Goal: Browse casually: Explore the website without a specific task or goal

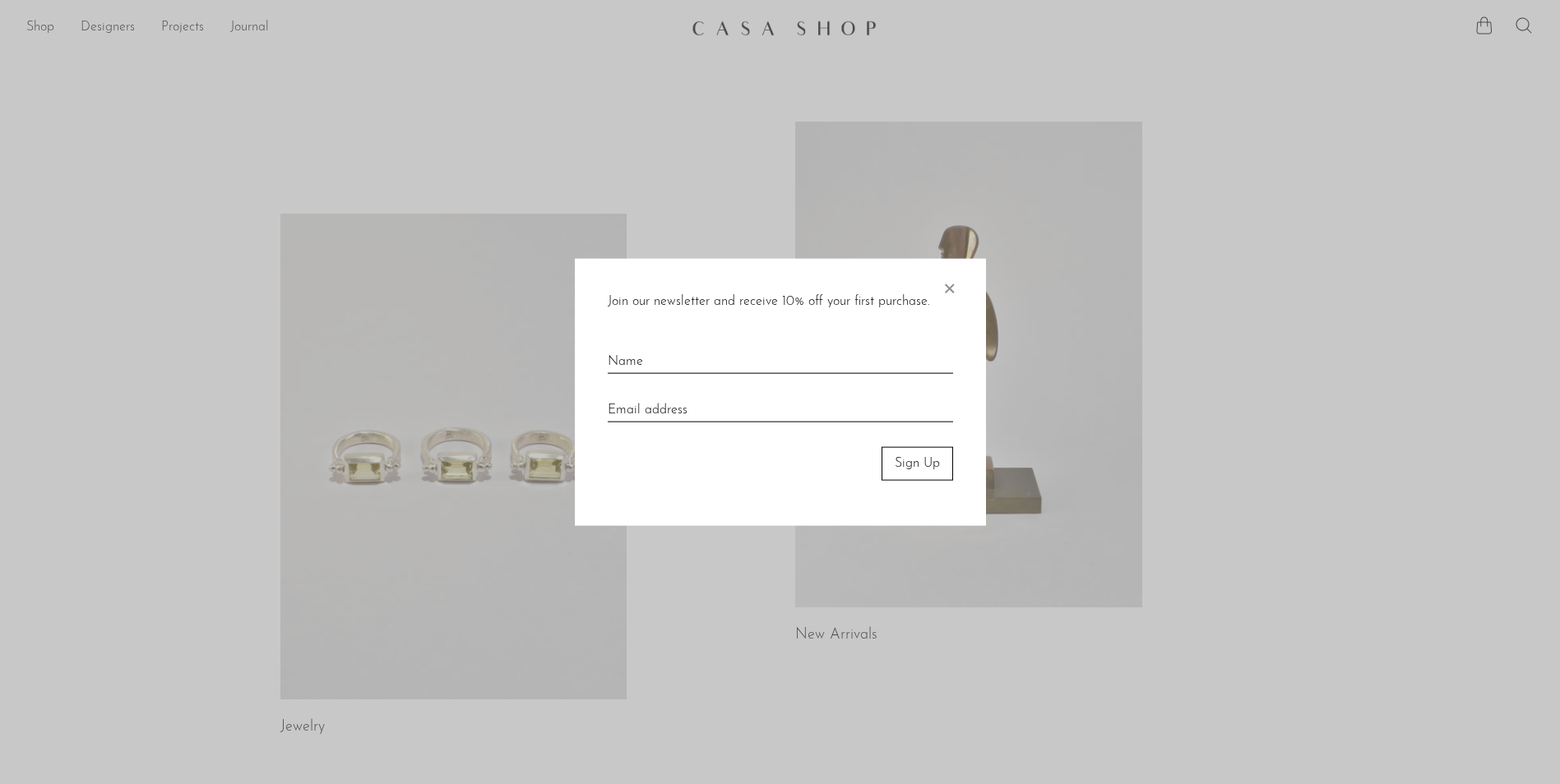
click at [953, 294] on span "×" at bounding box center [949, 285] width 16 height 53
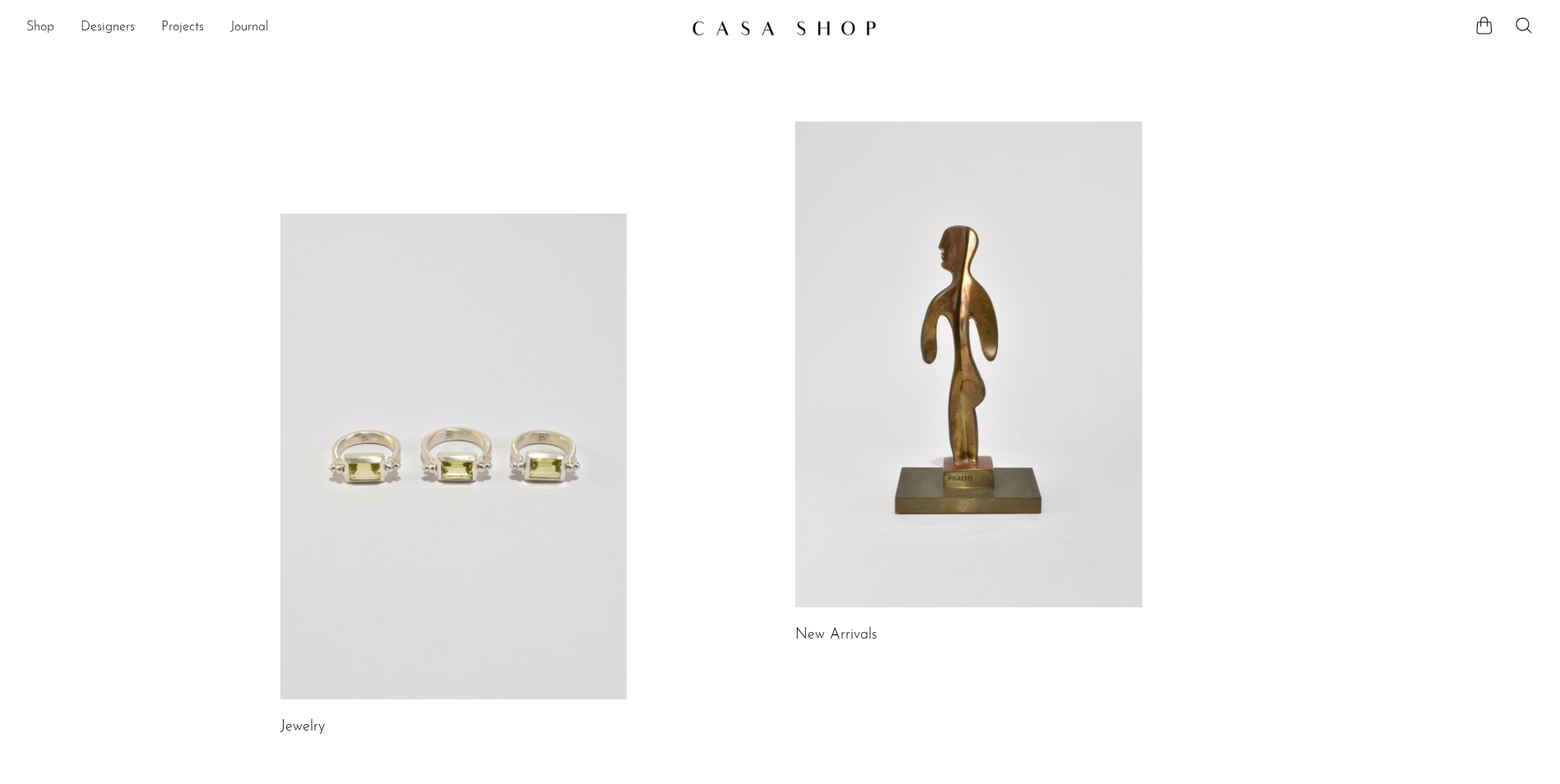
click at [940, 328] on link at bounding box center [969, 364] width 347 height 486
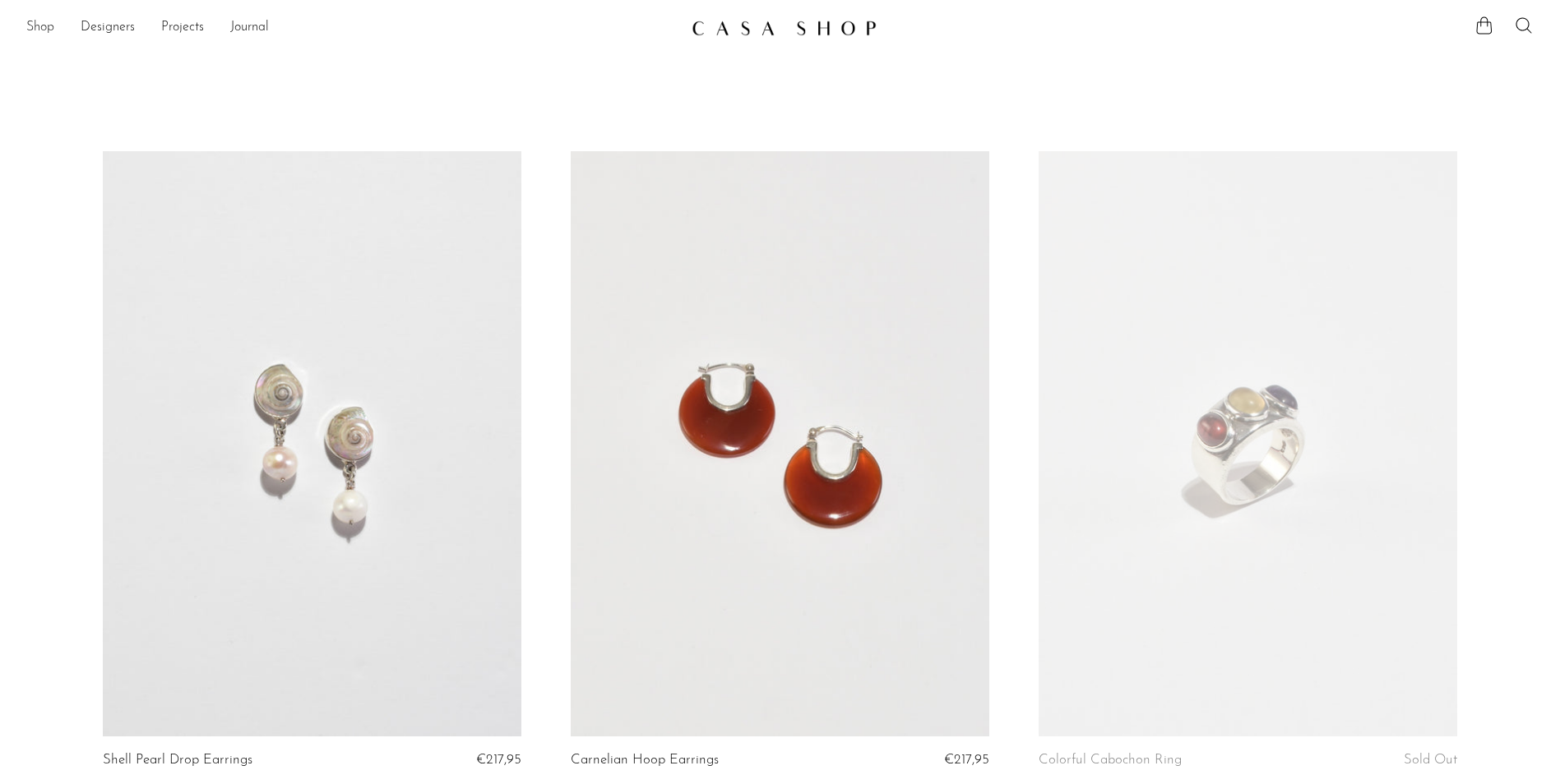
click at [46, 26] on link "Shop" at bounding box center [39, 28] width 28 height 21
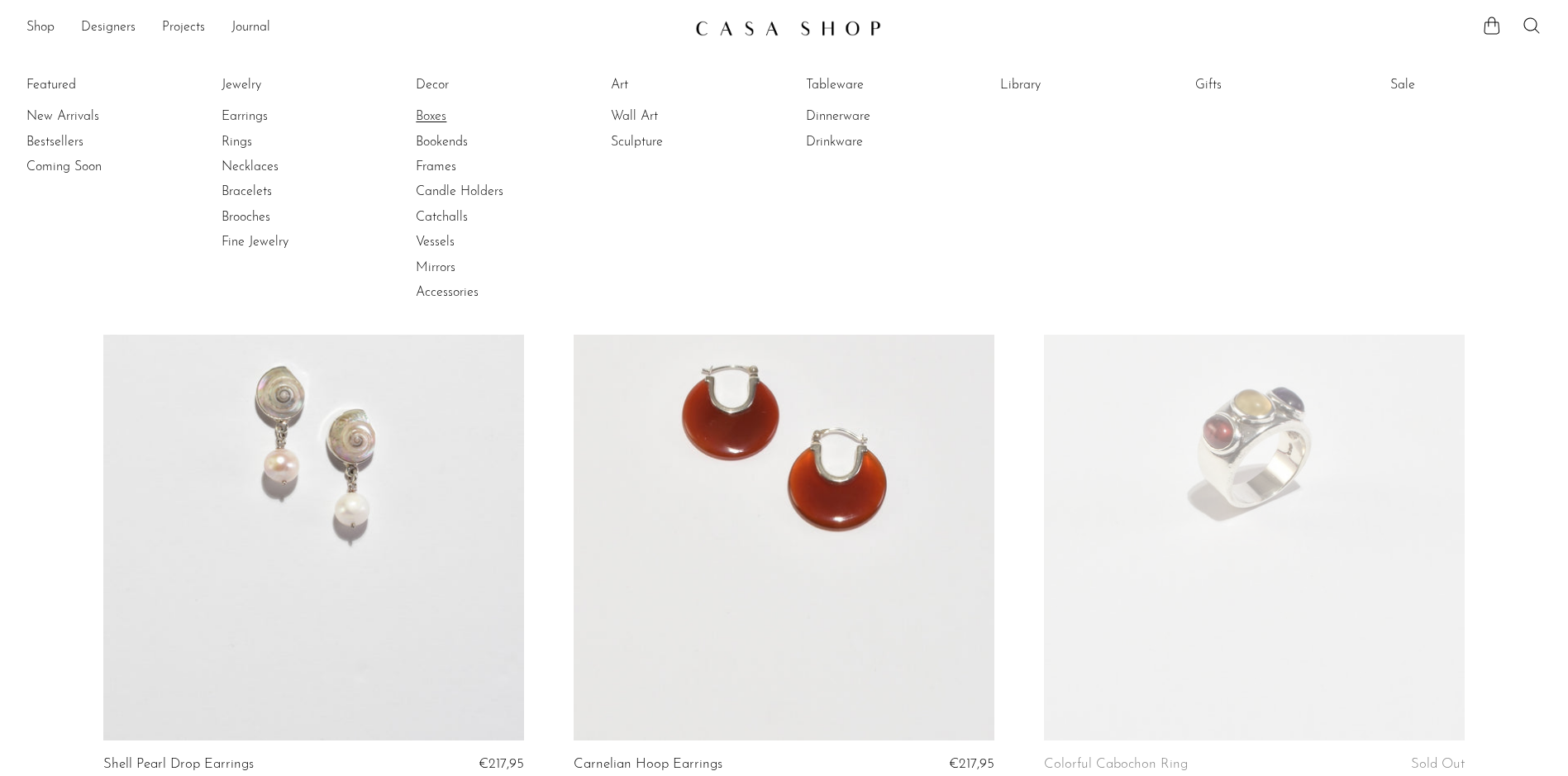
click at [432, 114] on link "Boxes" at bounding box center [478, 116] width 124 height 18
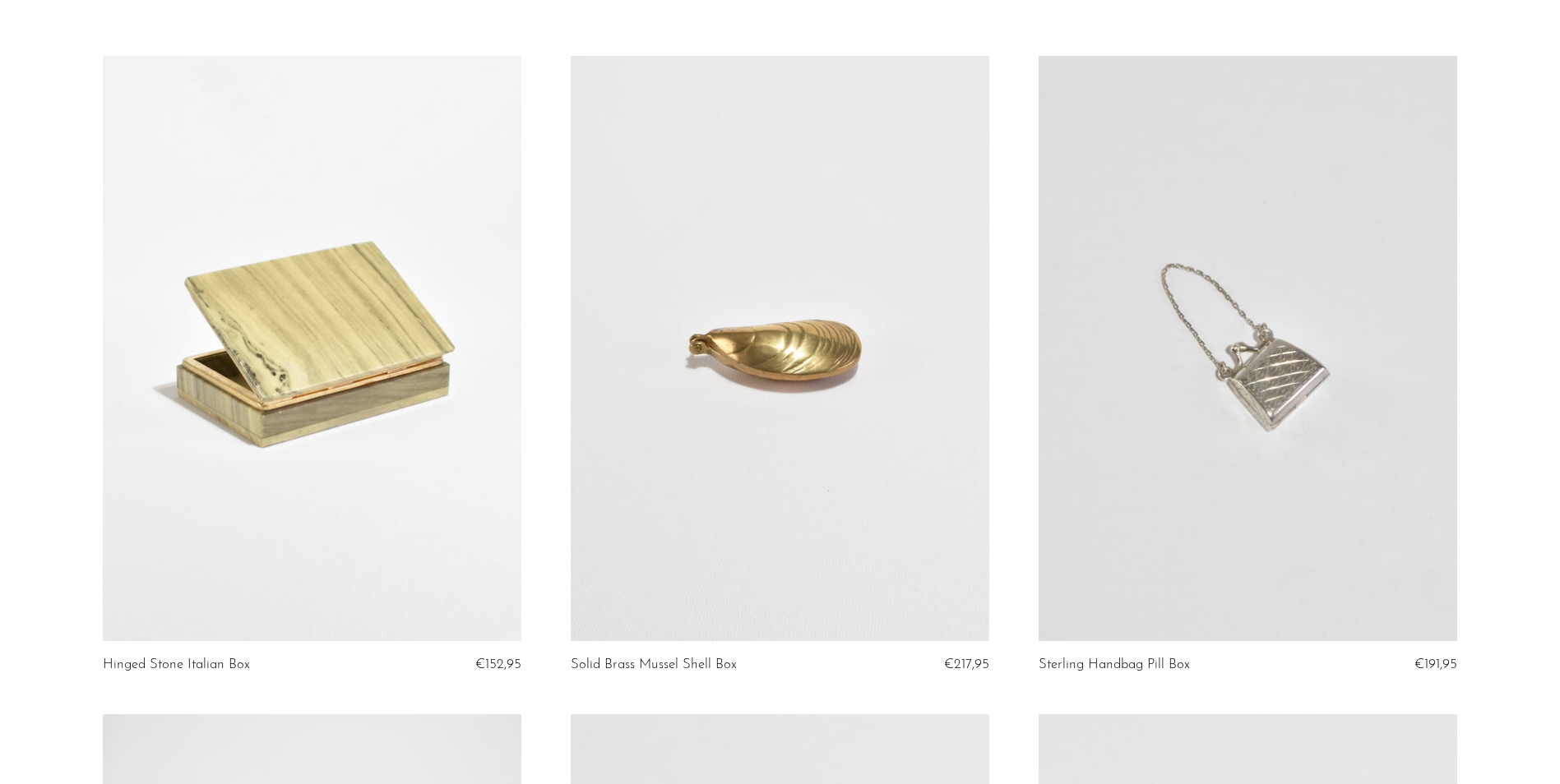
scroll to position [82, 0]
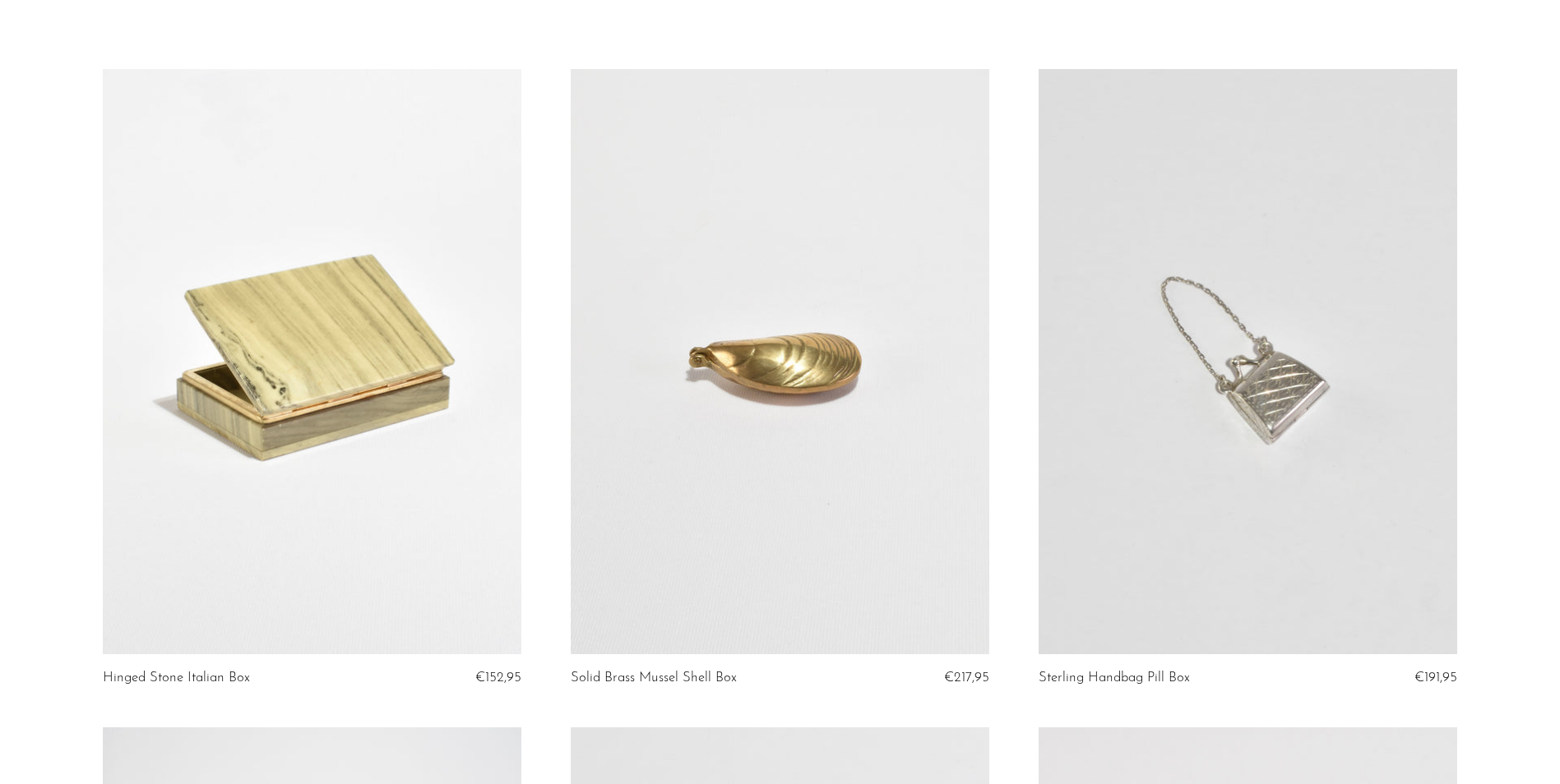
click at [262, 372] on link at bounding box center [313, 362] width 419 height 586
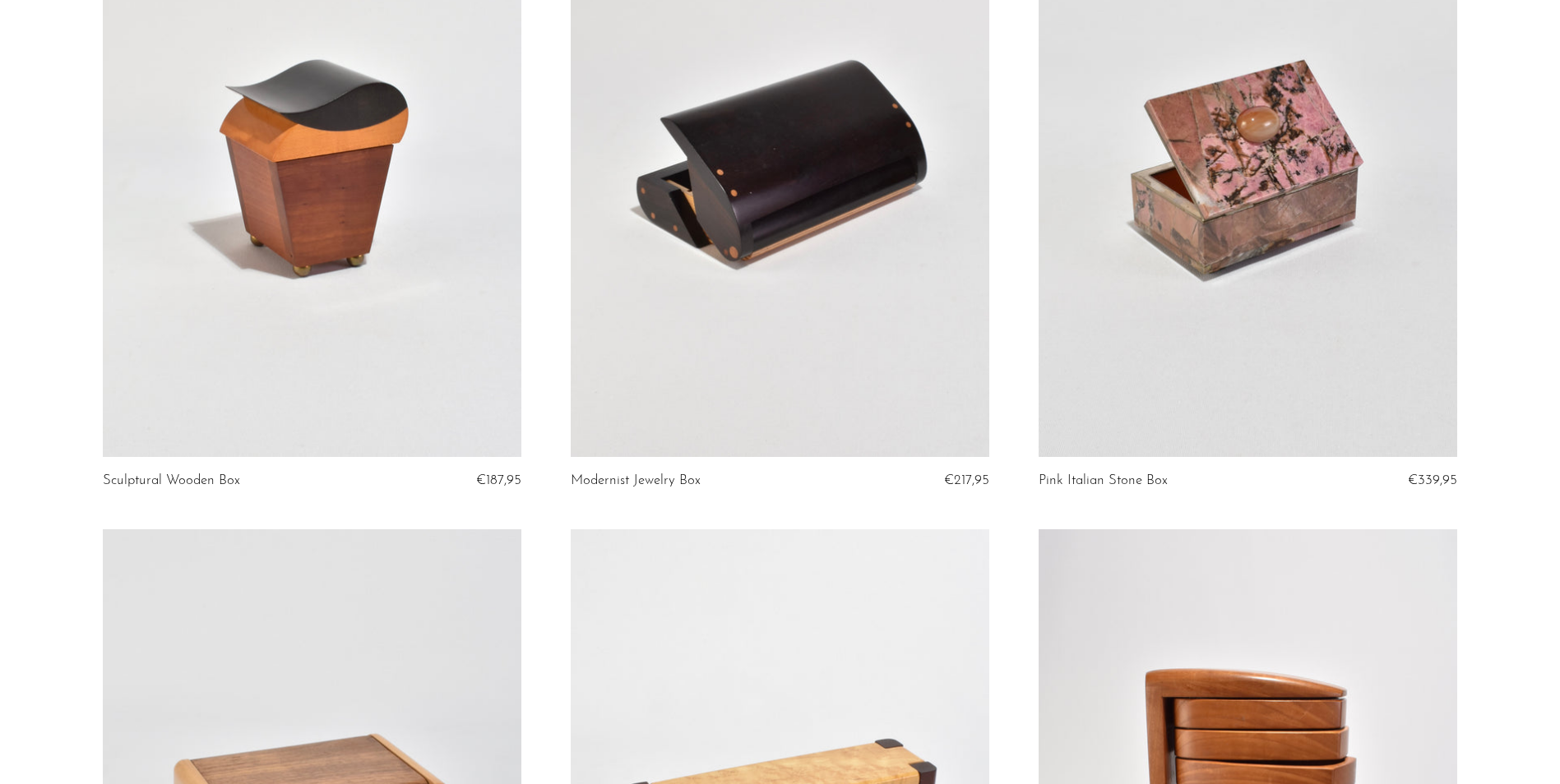
scroll to position [1479, 0]
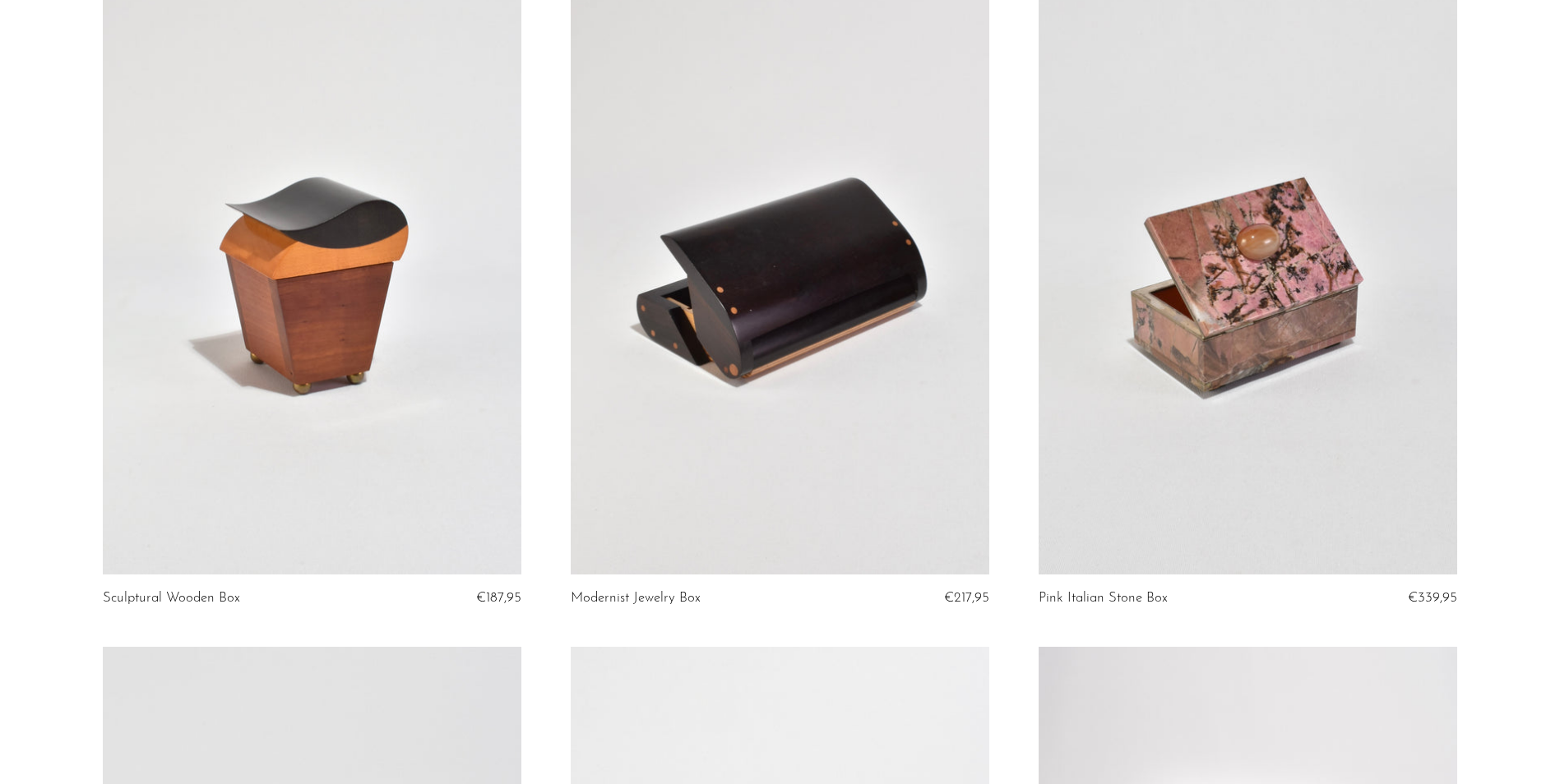
click at [1213, 388] on link at bounding box center [1248, 281] width 419 height 586
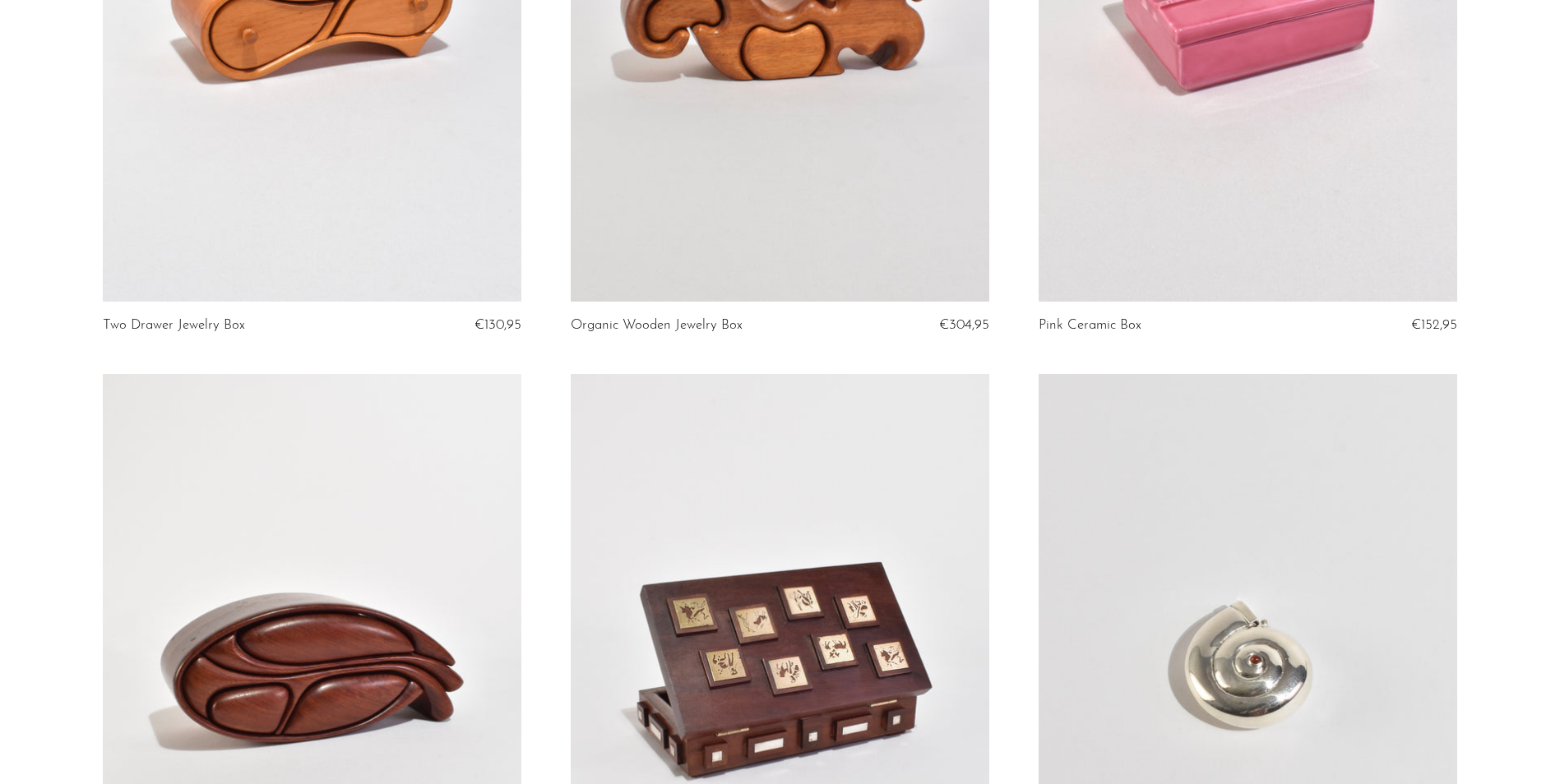
scroll to position [3041, 0]
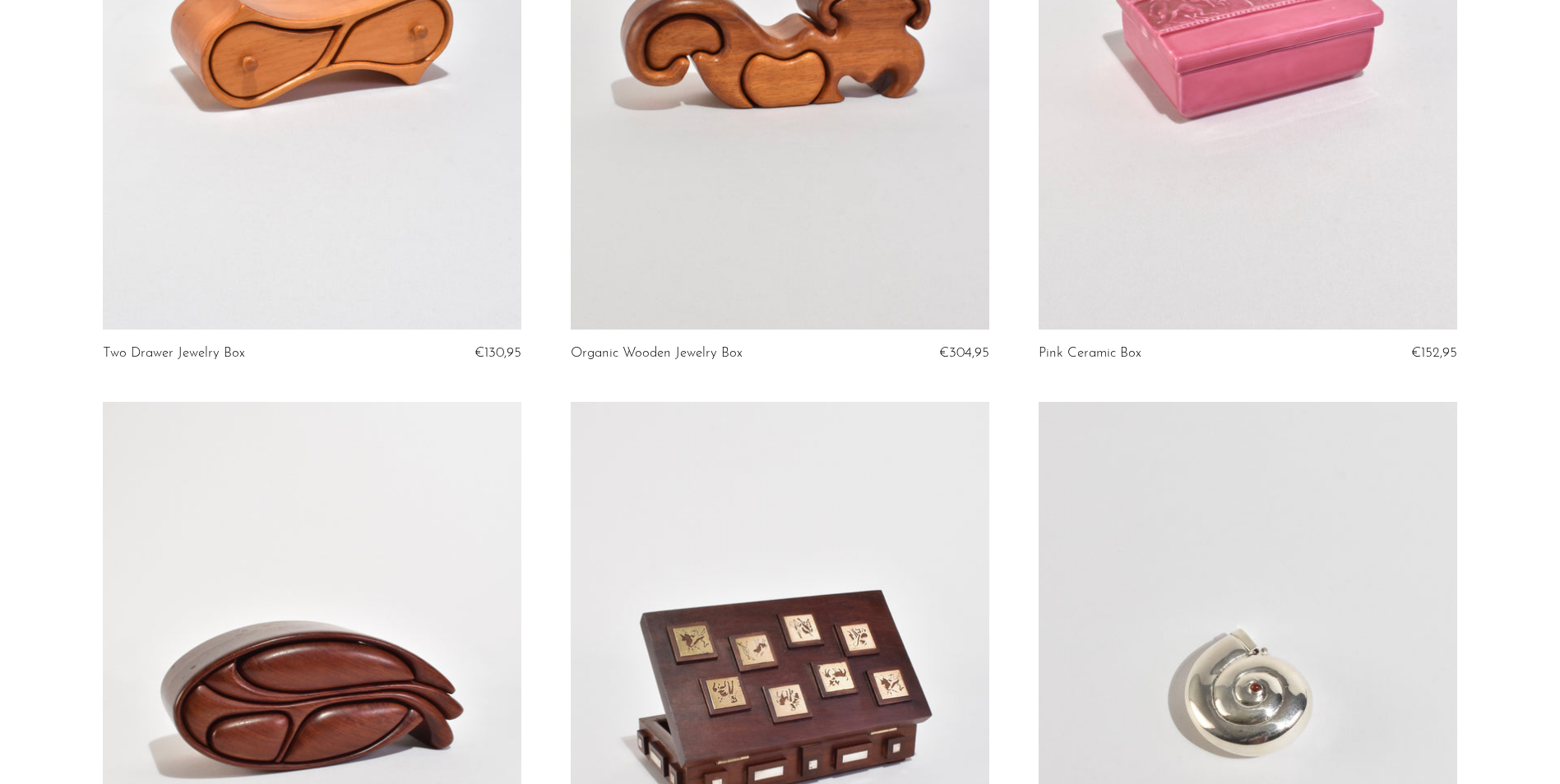
click at [1268, 252] on link at bounding box center [1248, 36] width 419 height 586
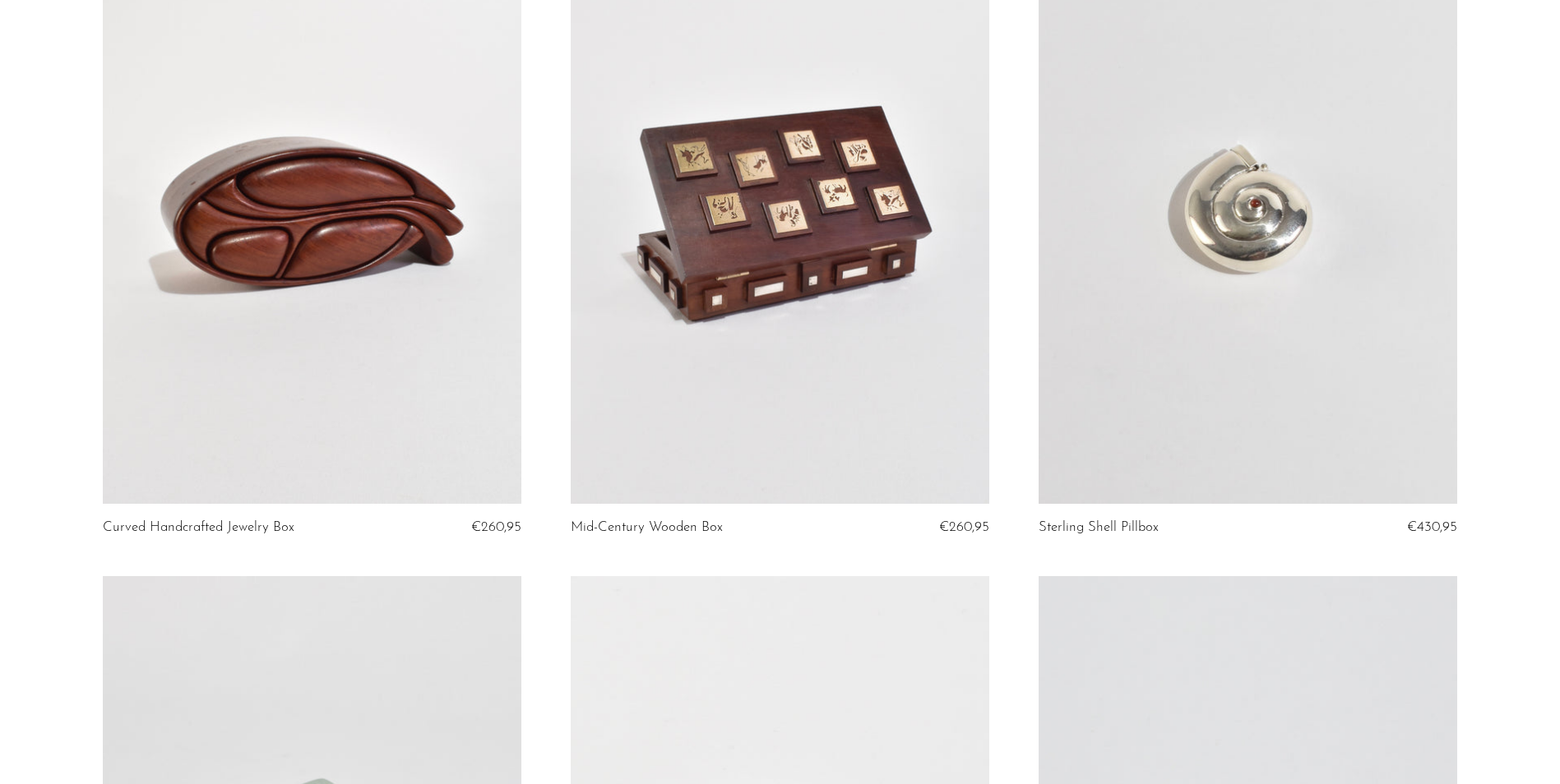
scroll to position [3535, 0]
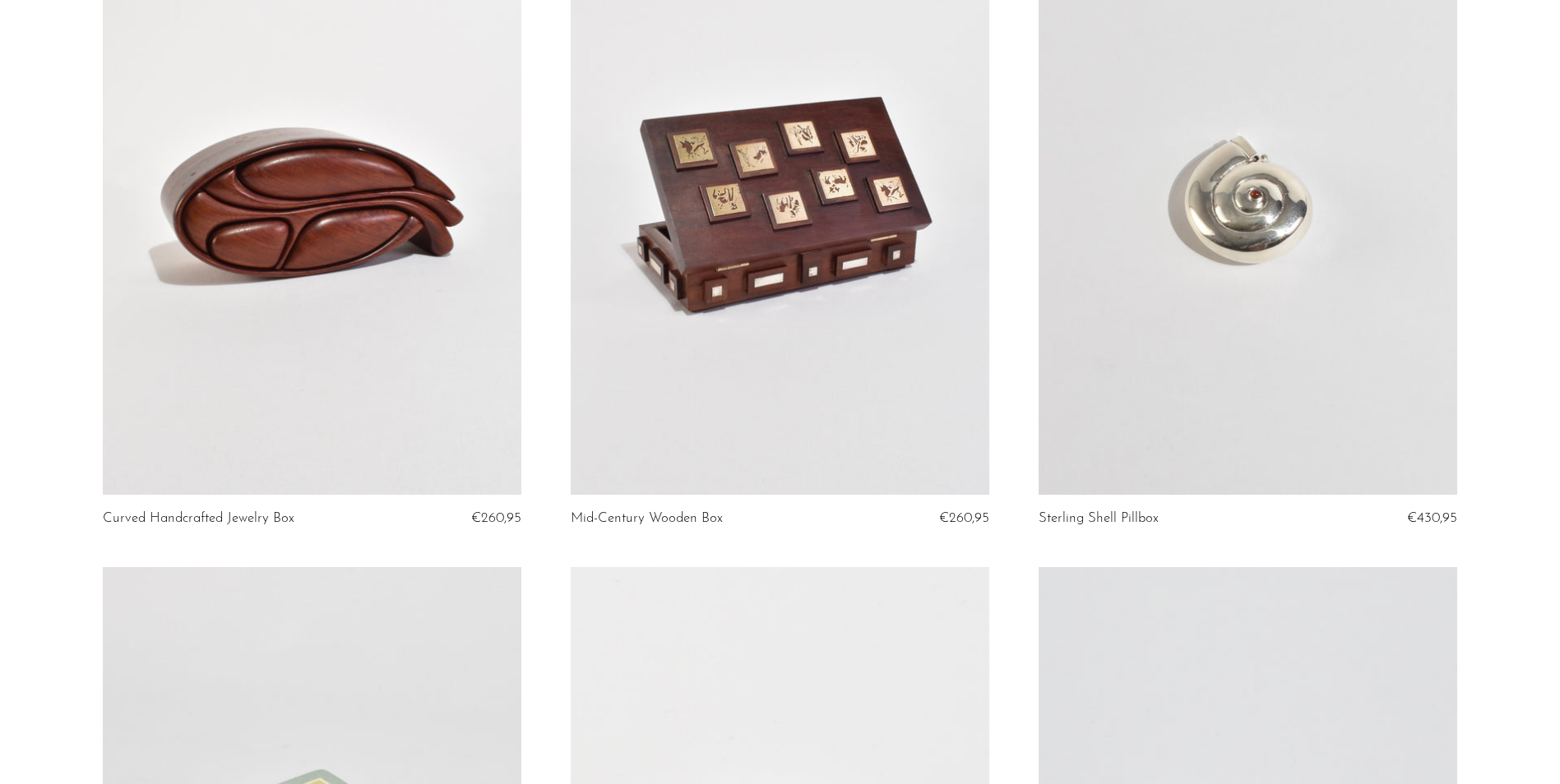
click at [772, 310] on link at bounding box center [780, 201] width 419 height 586
click at [720, 327] on link at bounding box center [780, 201] width 419 height 586
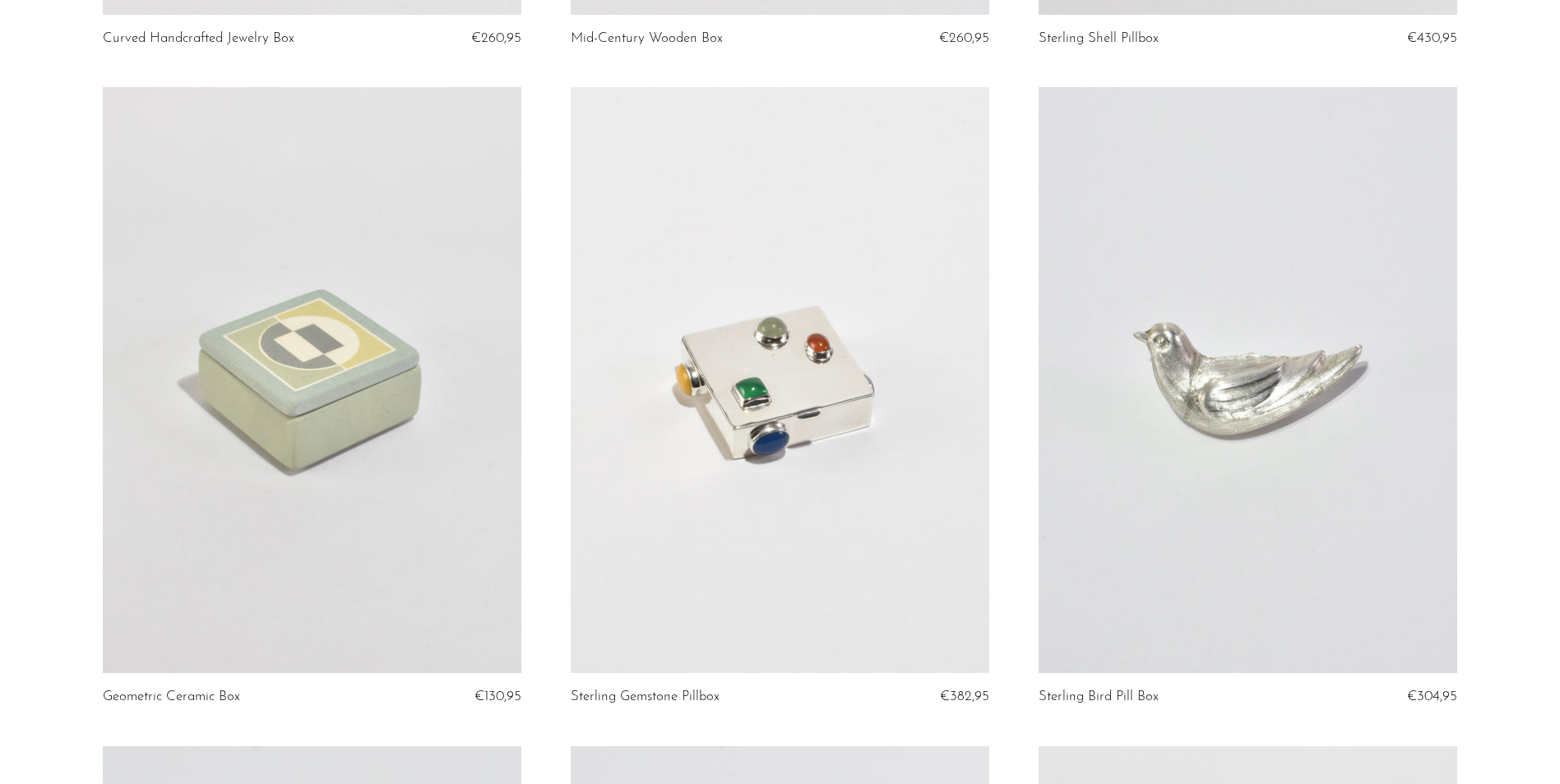
scroll to position [4028, 0]
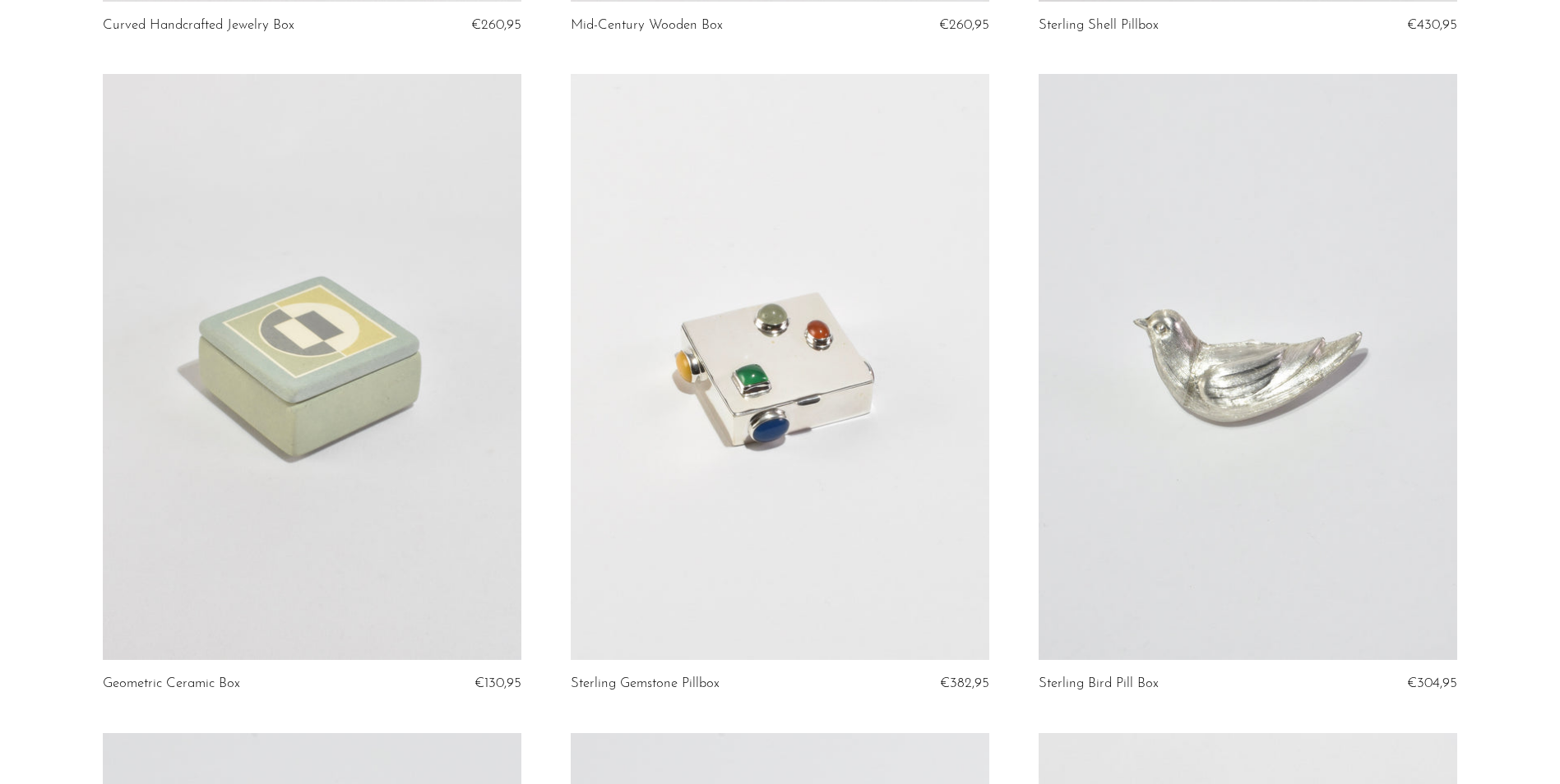
click at [378, 389] on link at bounding box center [313, 367] width 419 height 586
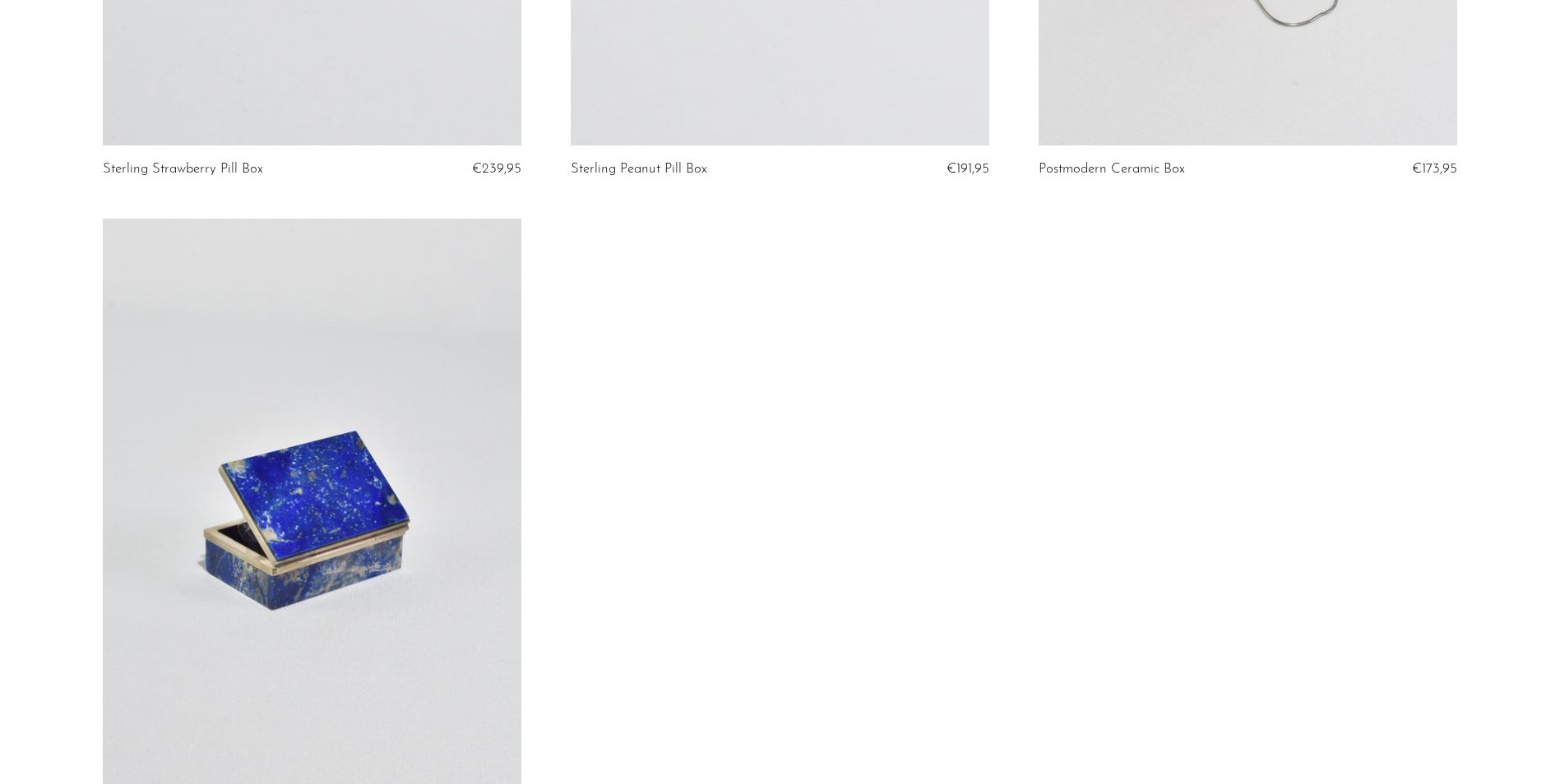
scroll to position [5343, 0]
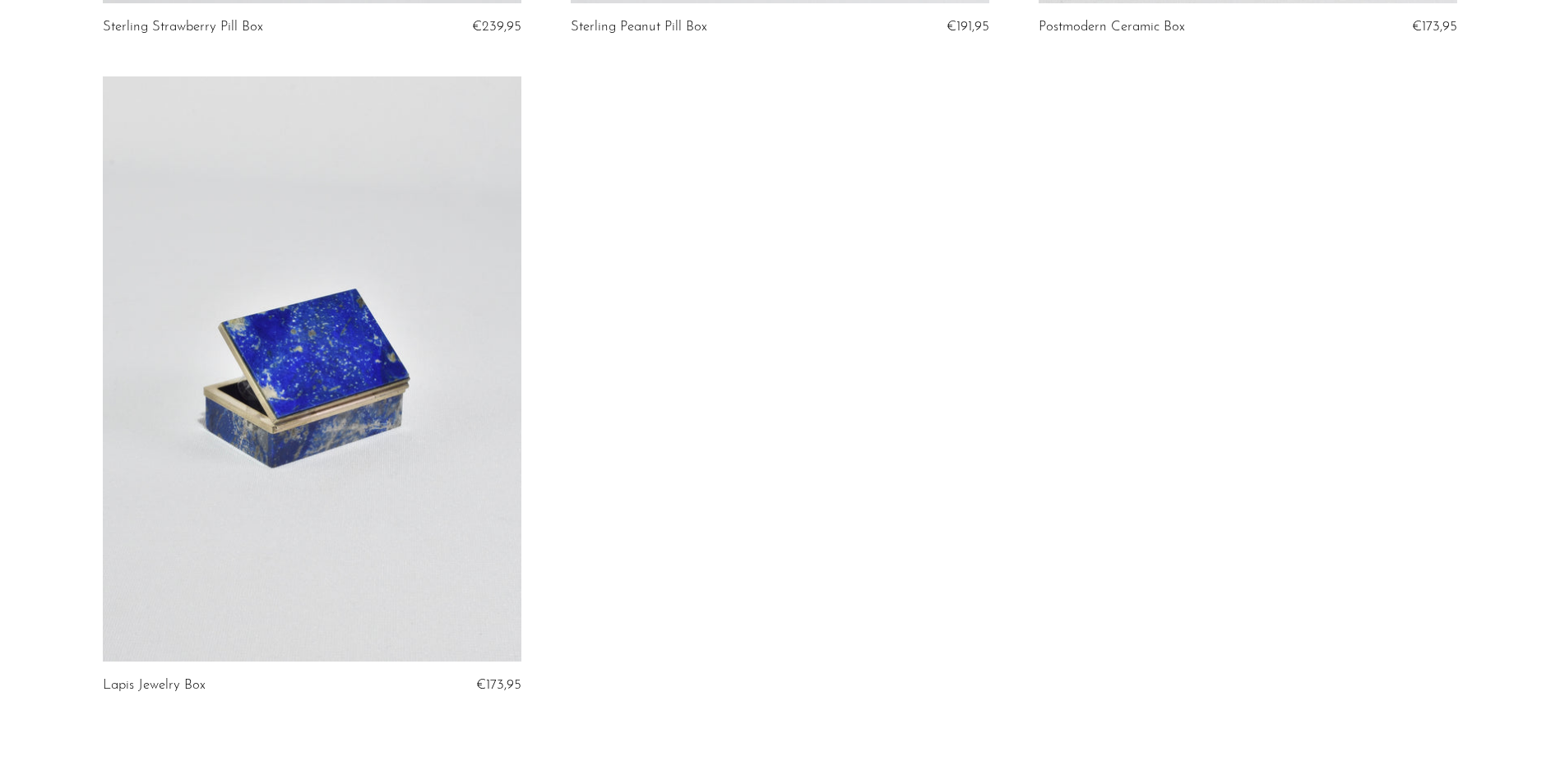
click at [325, 409] on link at bounding box center [313, 369] width 419 height 586
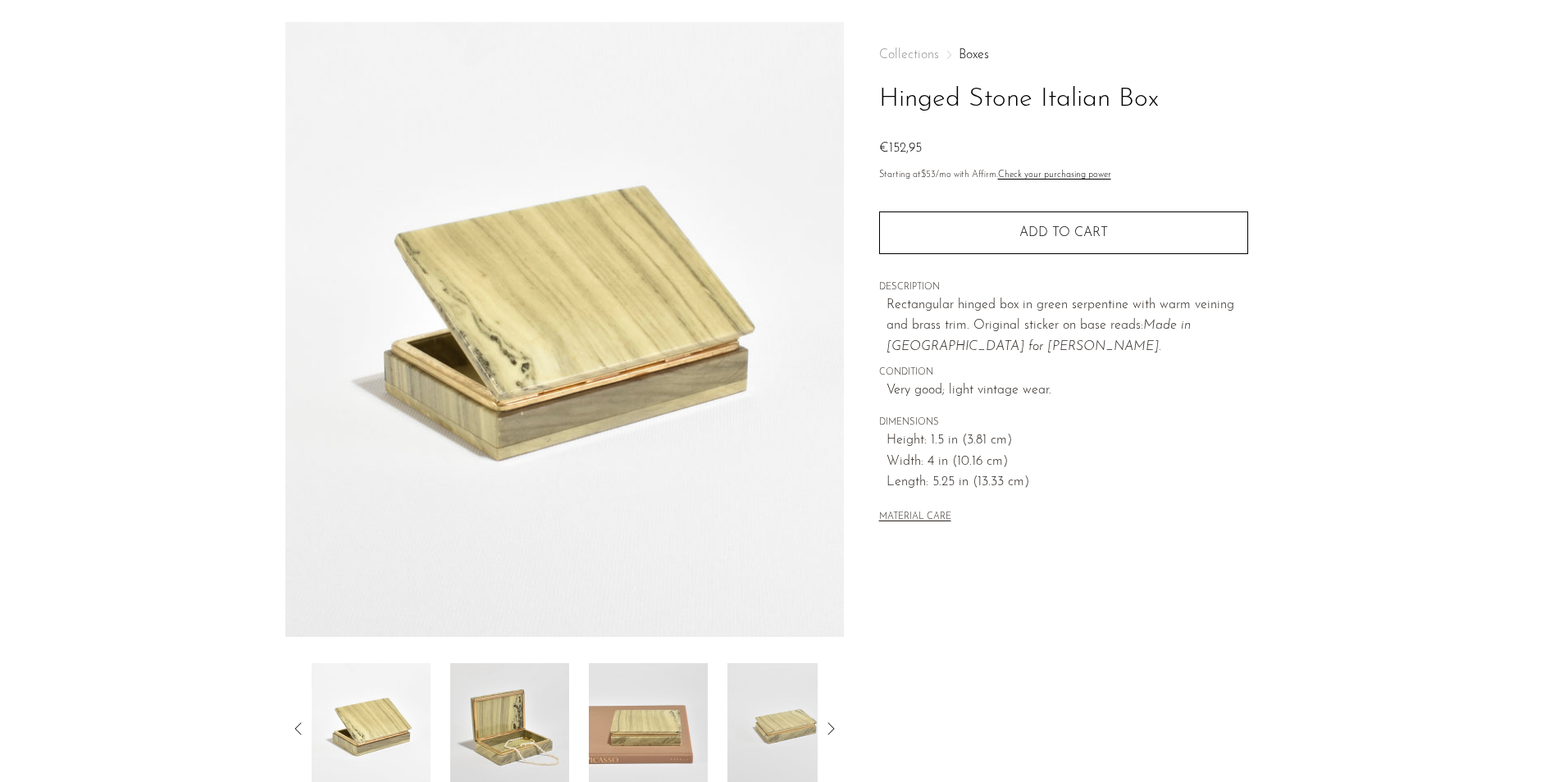
scroll to position [82, 0]
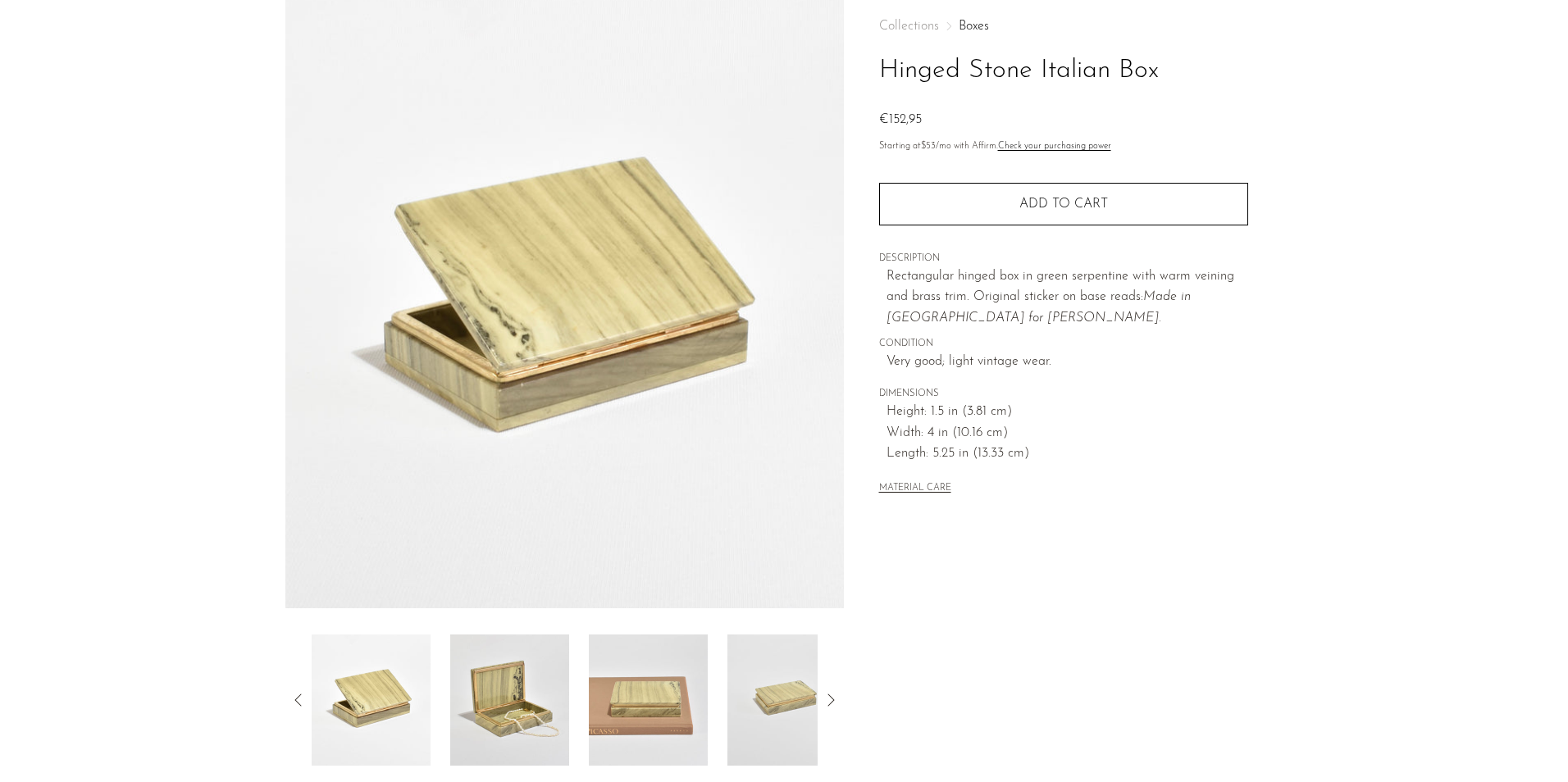
click at [516, 694] on img at bounding box center [509, 700] width 119 height 131
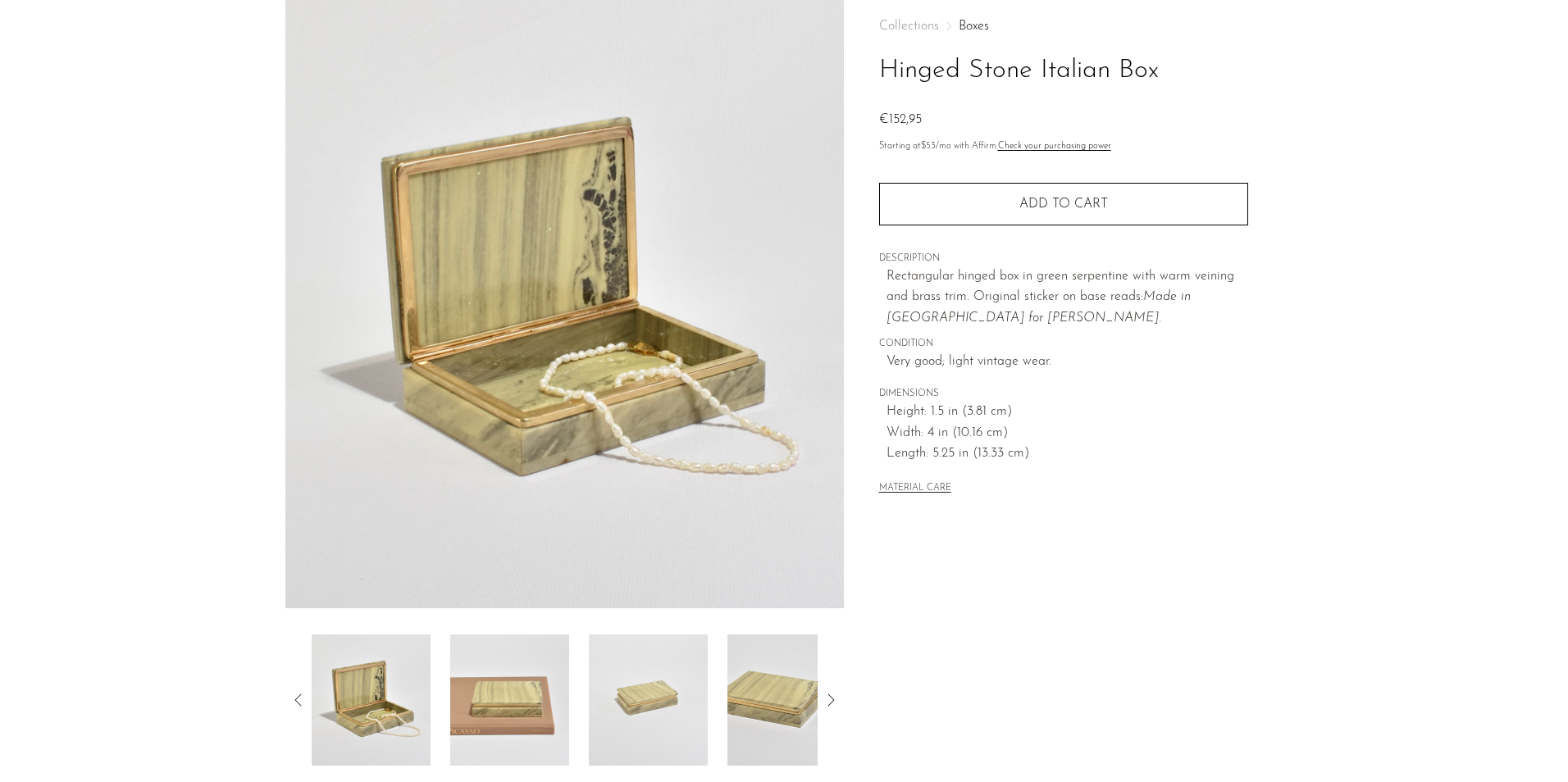
click at [294, 700] on icon at bounding box center [298, 700] width 20 height 20
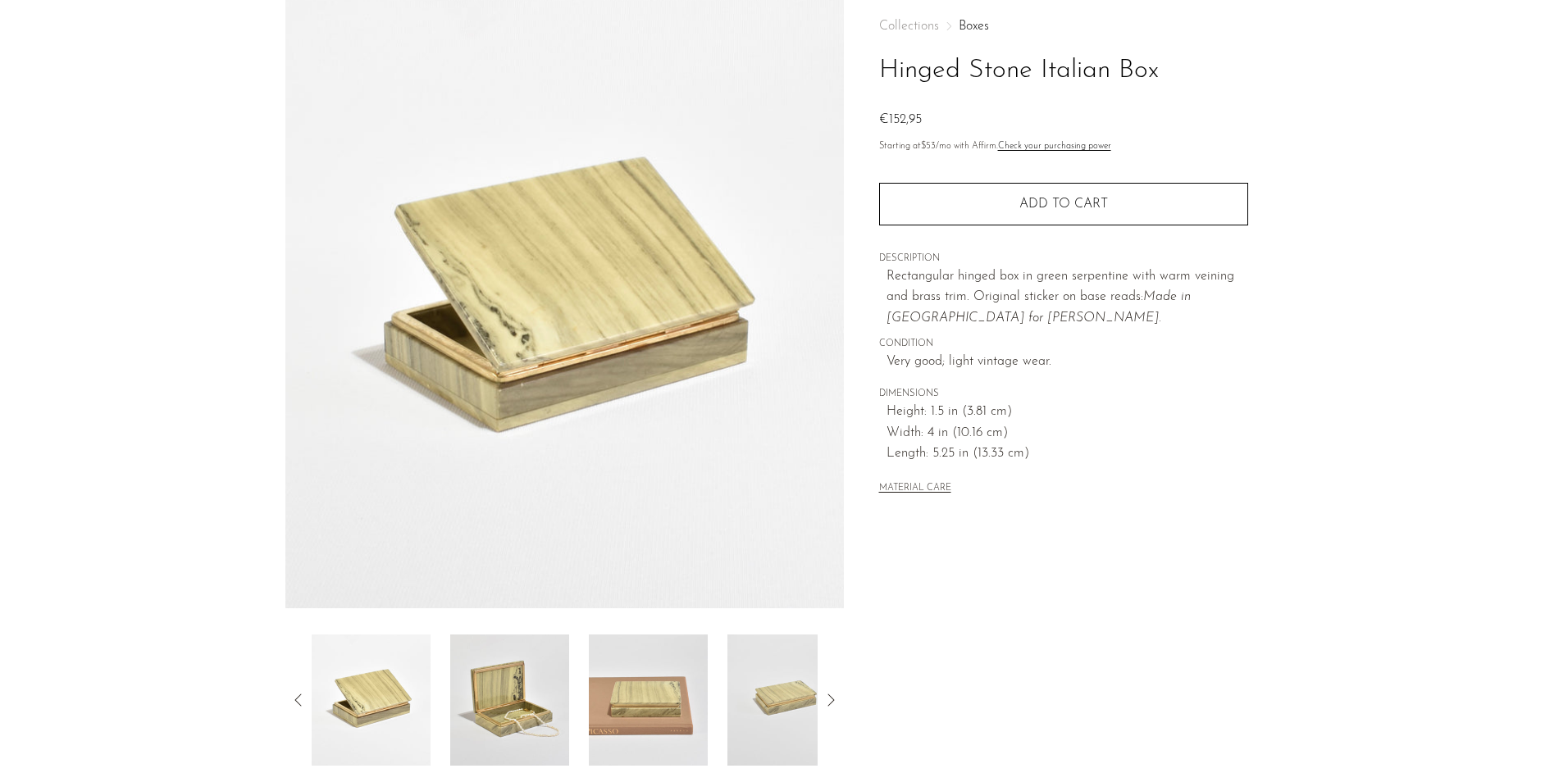
click at [363, 726] on img at bounding box center [371, 700] width 119 height 131
click at [363, 705] on img at bounding box center [371, 700] width 119 height 131
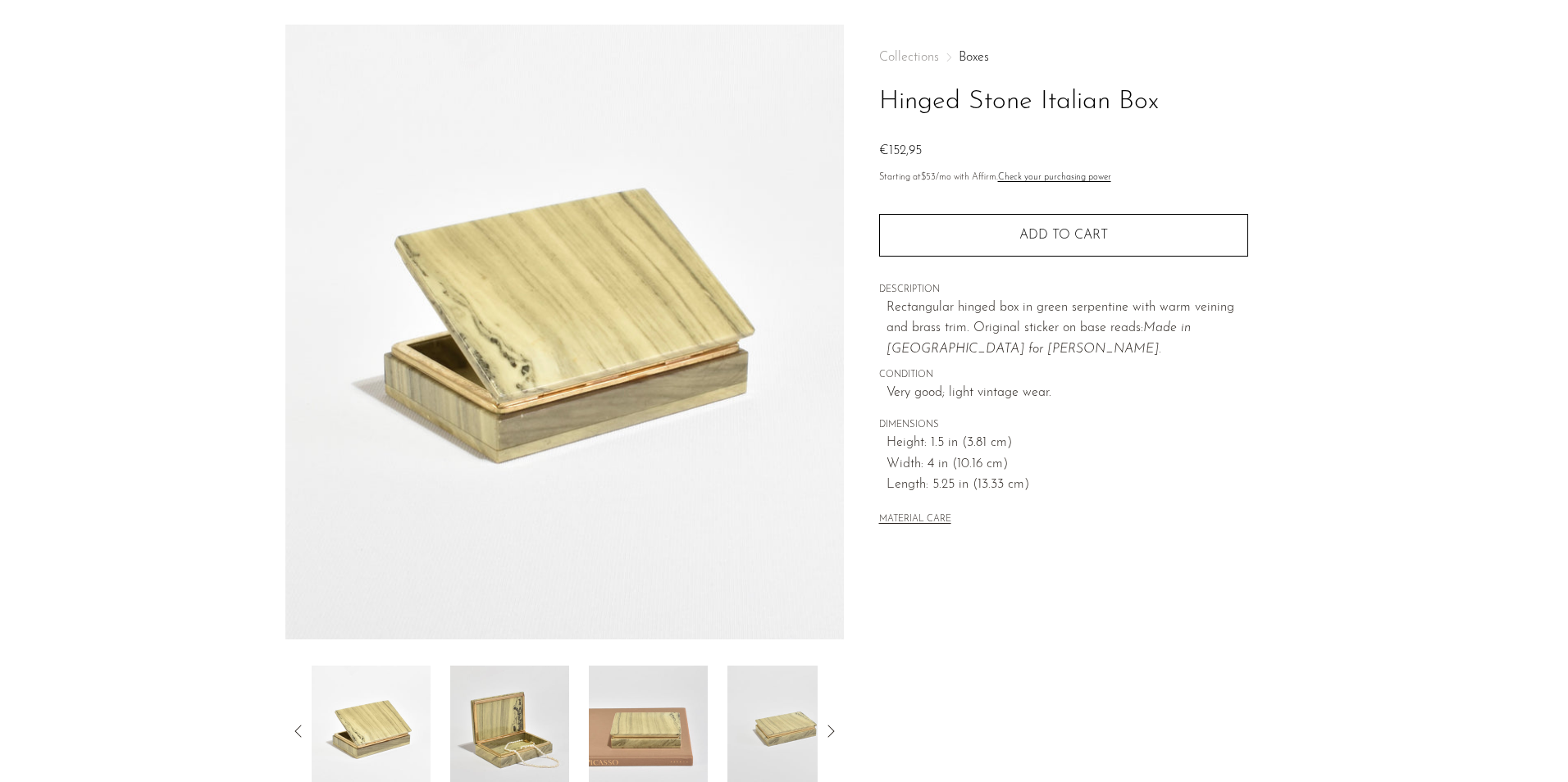
scroll to position [0, 0]
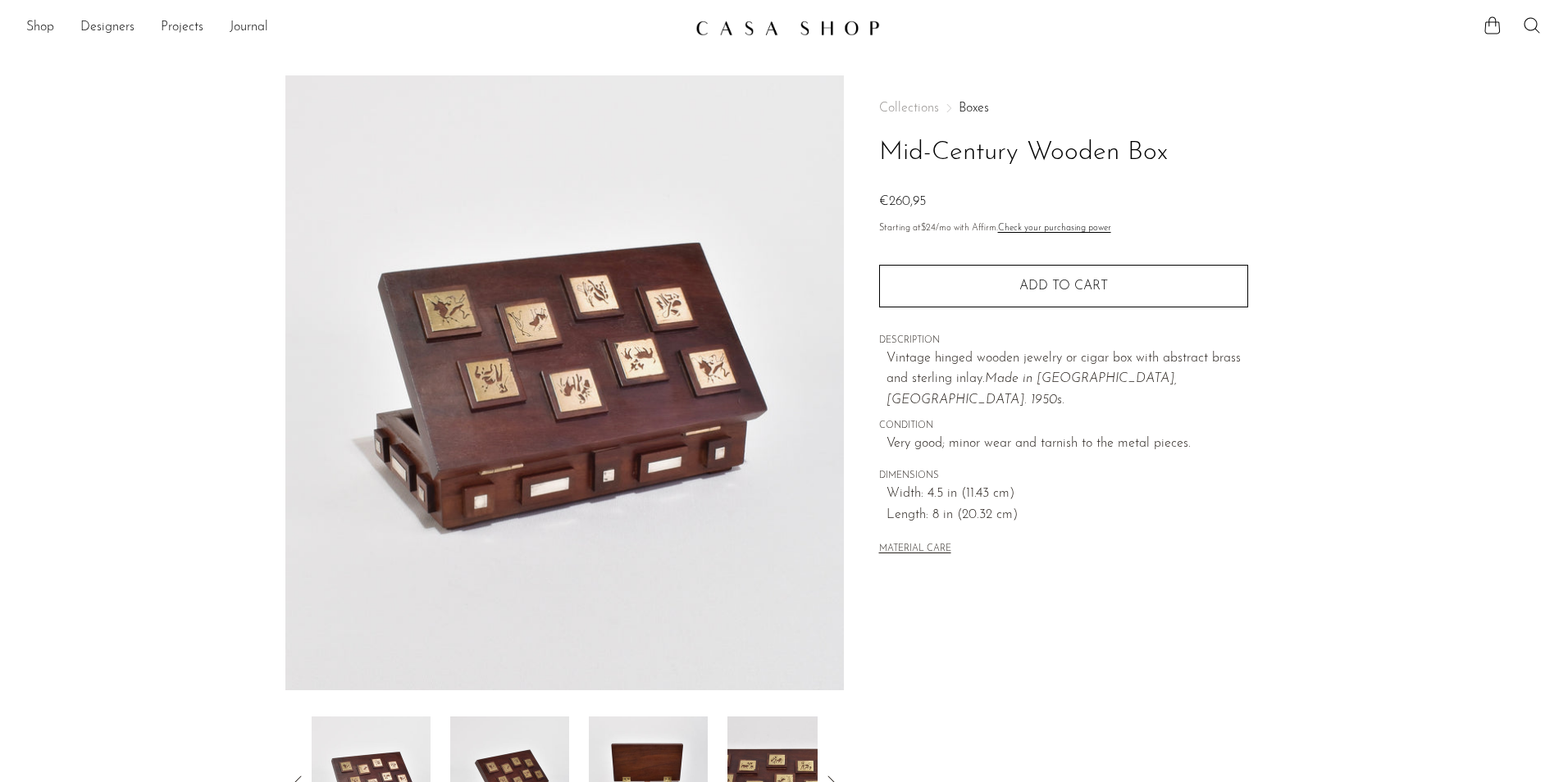
scroll to position [164, 0]
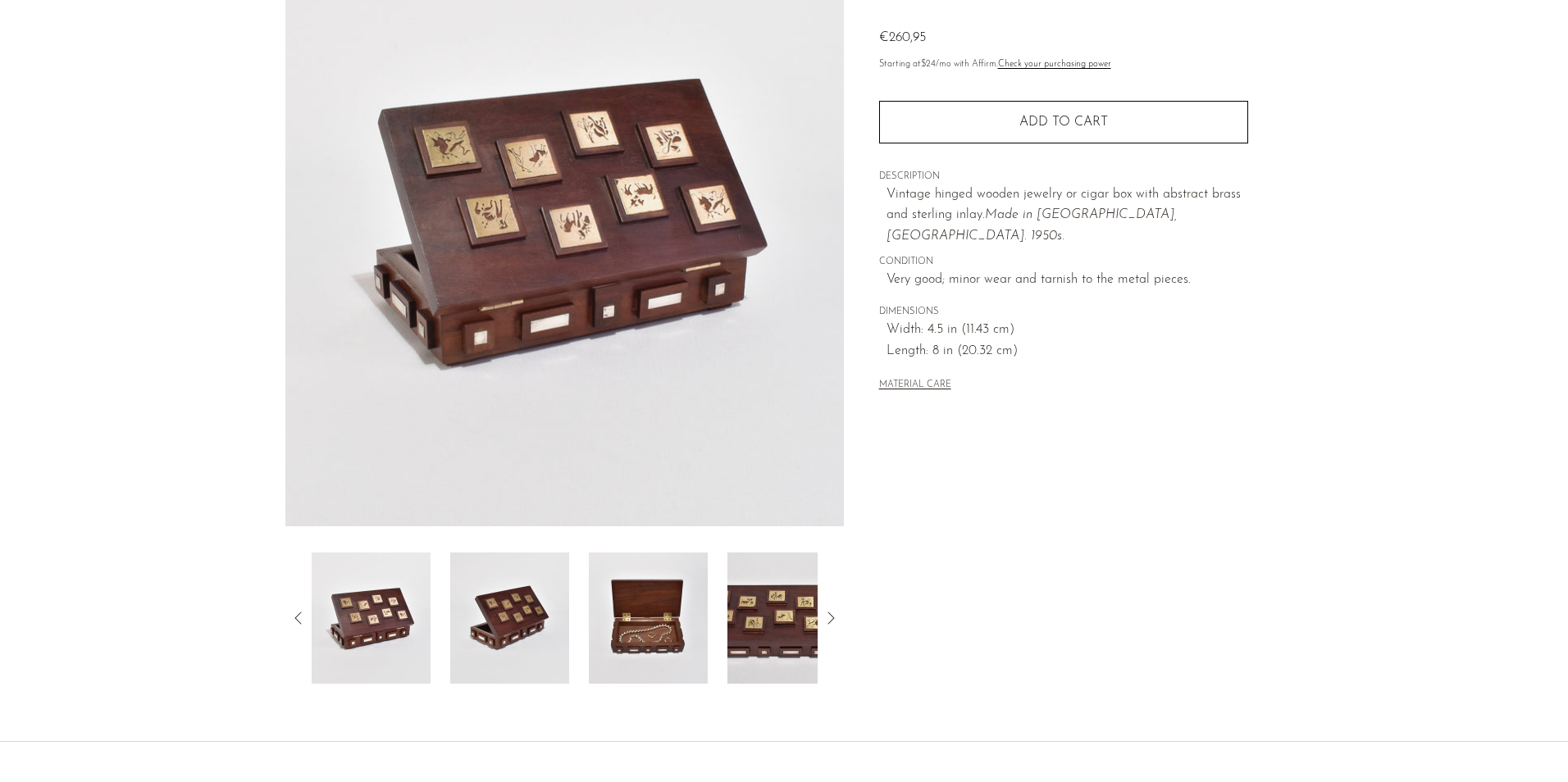
click at [508, 628] on img at bounding box center [509, 618] width 119 height 131
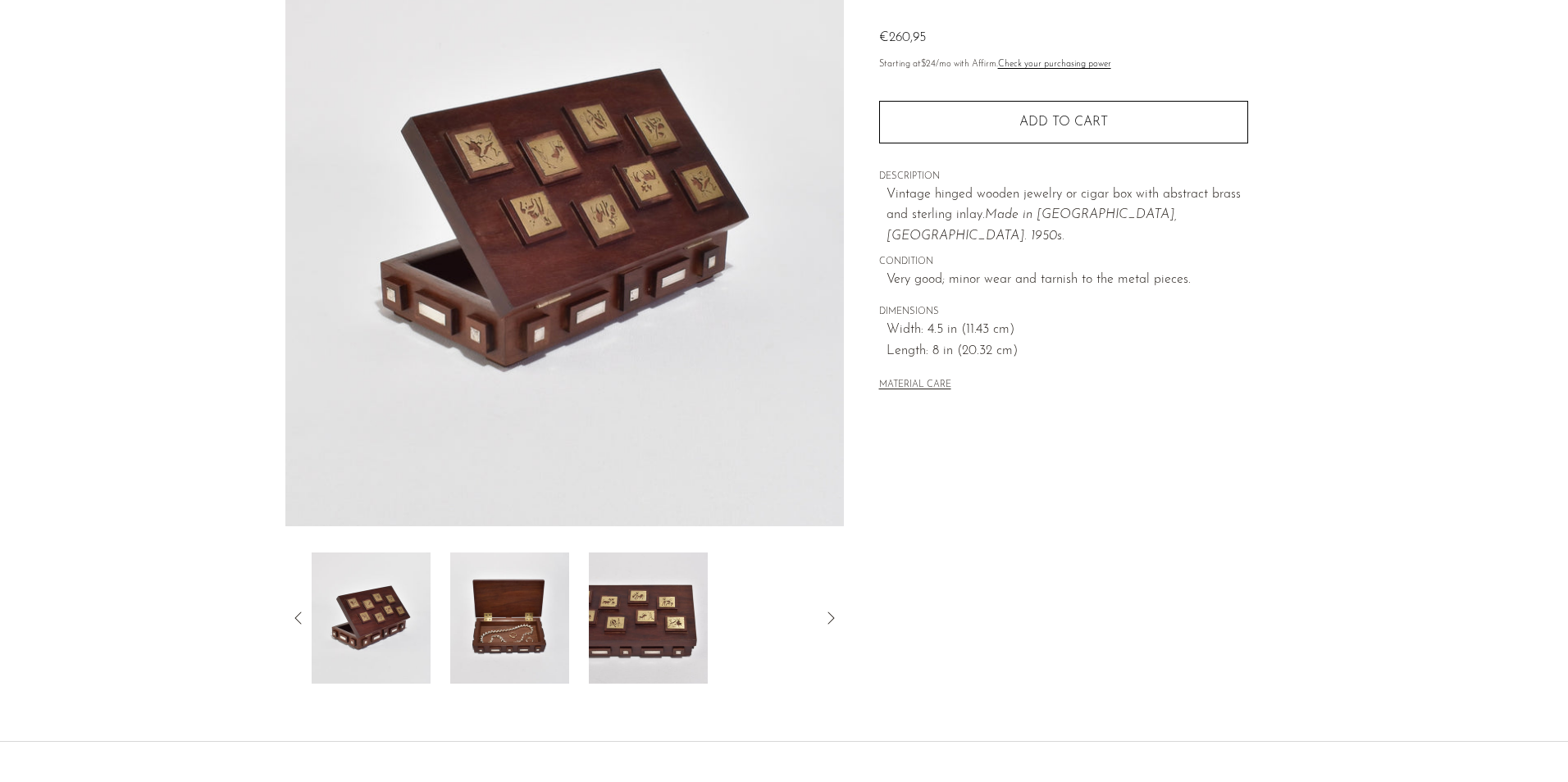
click at [672, 624] on img at bounding box center [647, 618] width 119 height 131
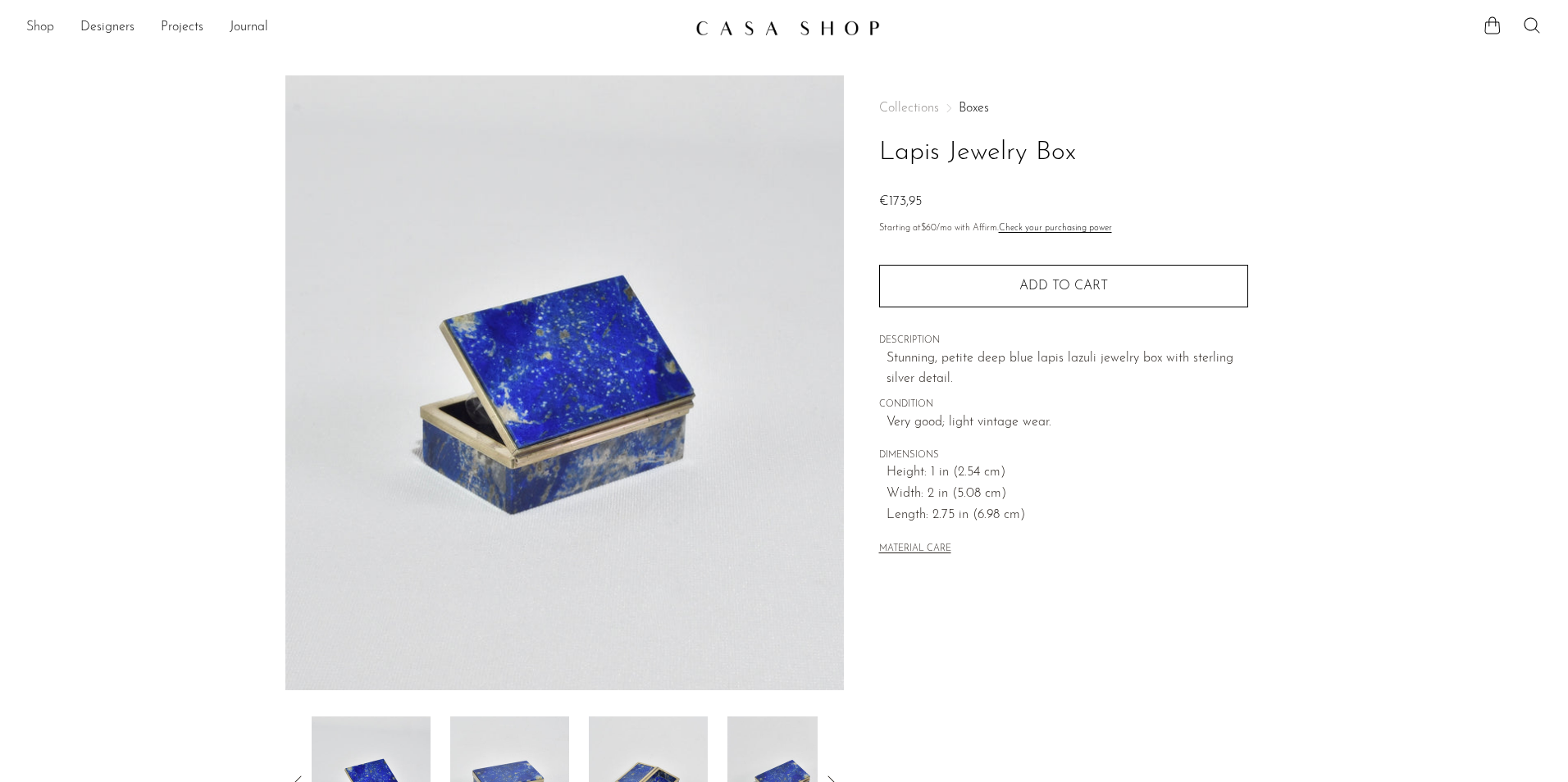
click at [51, 32] on link "Shop" at bounding box center [39, 28] width 28 height 21
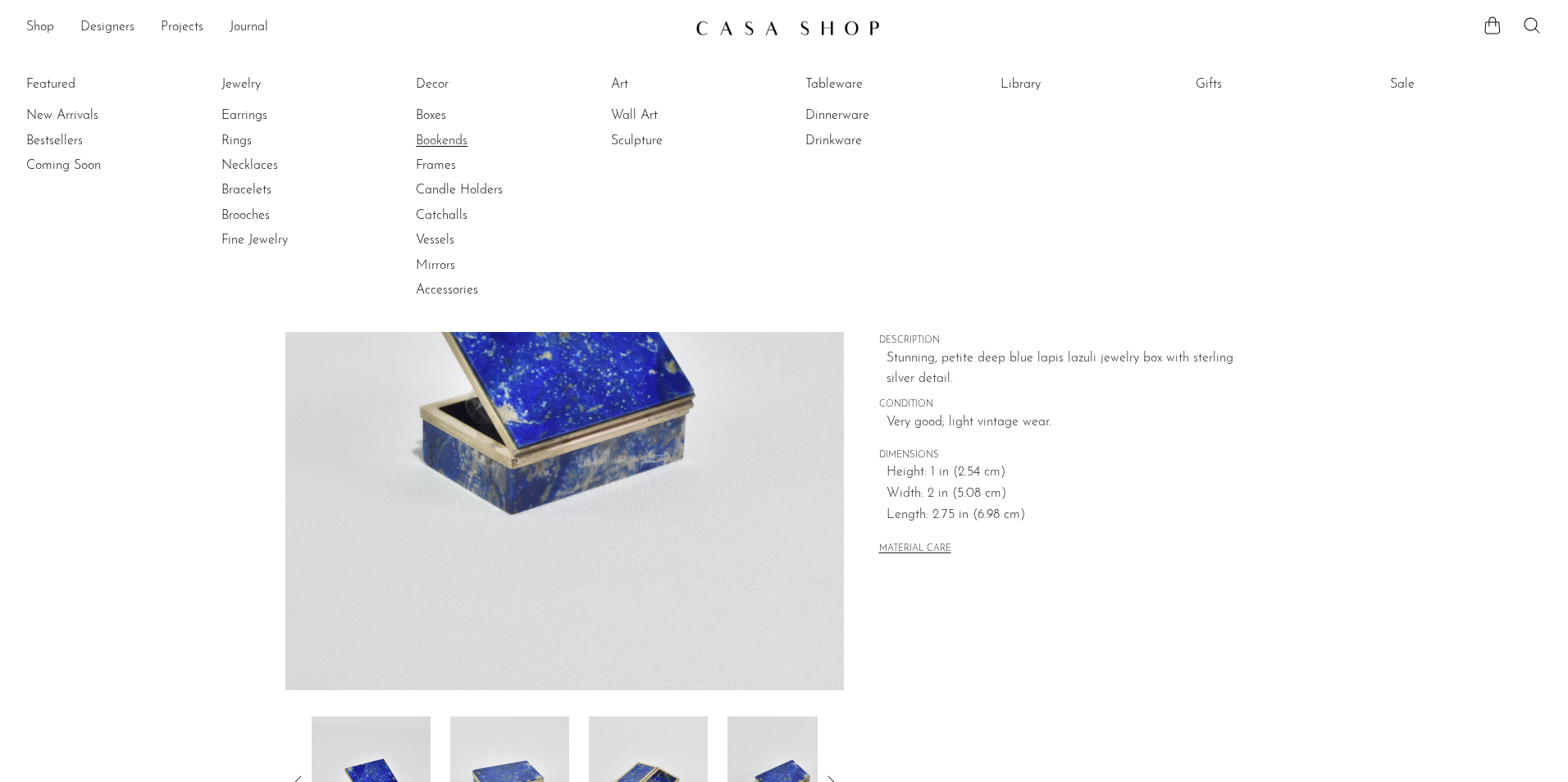
click at [427, 140] on link "Bookends" at bounding box center [478, 141] width 123 height 18
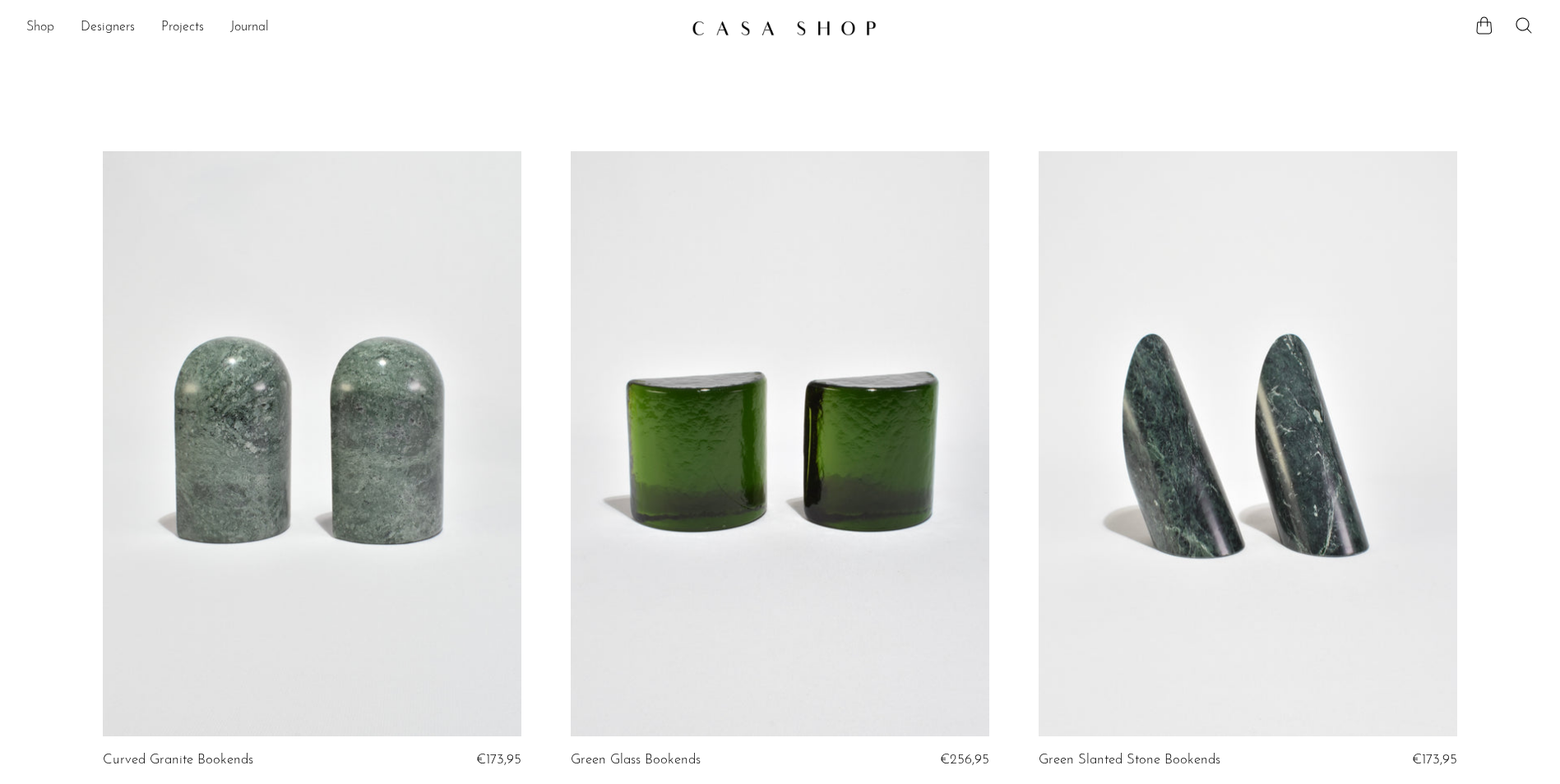
click at [39, 27] on link "Shop" at bounding box center [39, 28] width 28 height 21
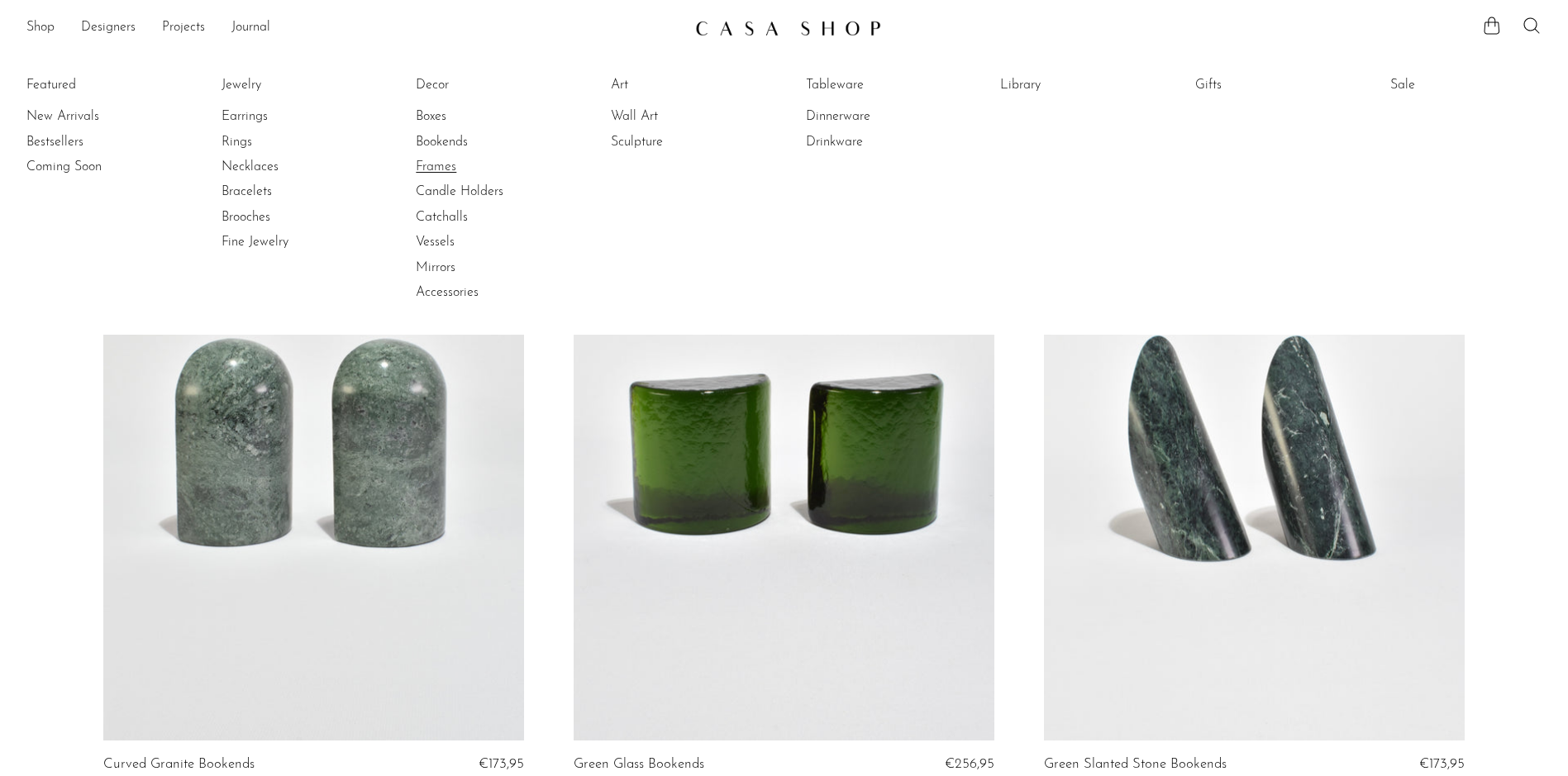
click at [433, 166] on link "Frames" at bounding box center [478, 167] width 124 height 18
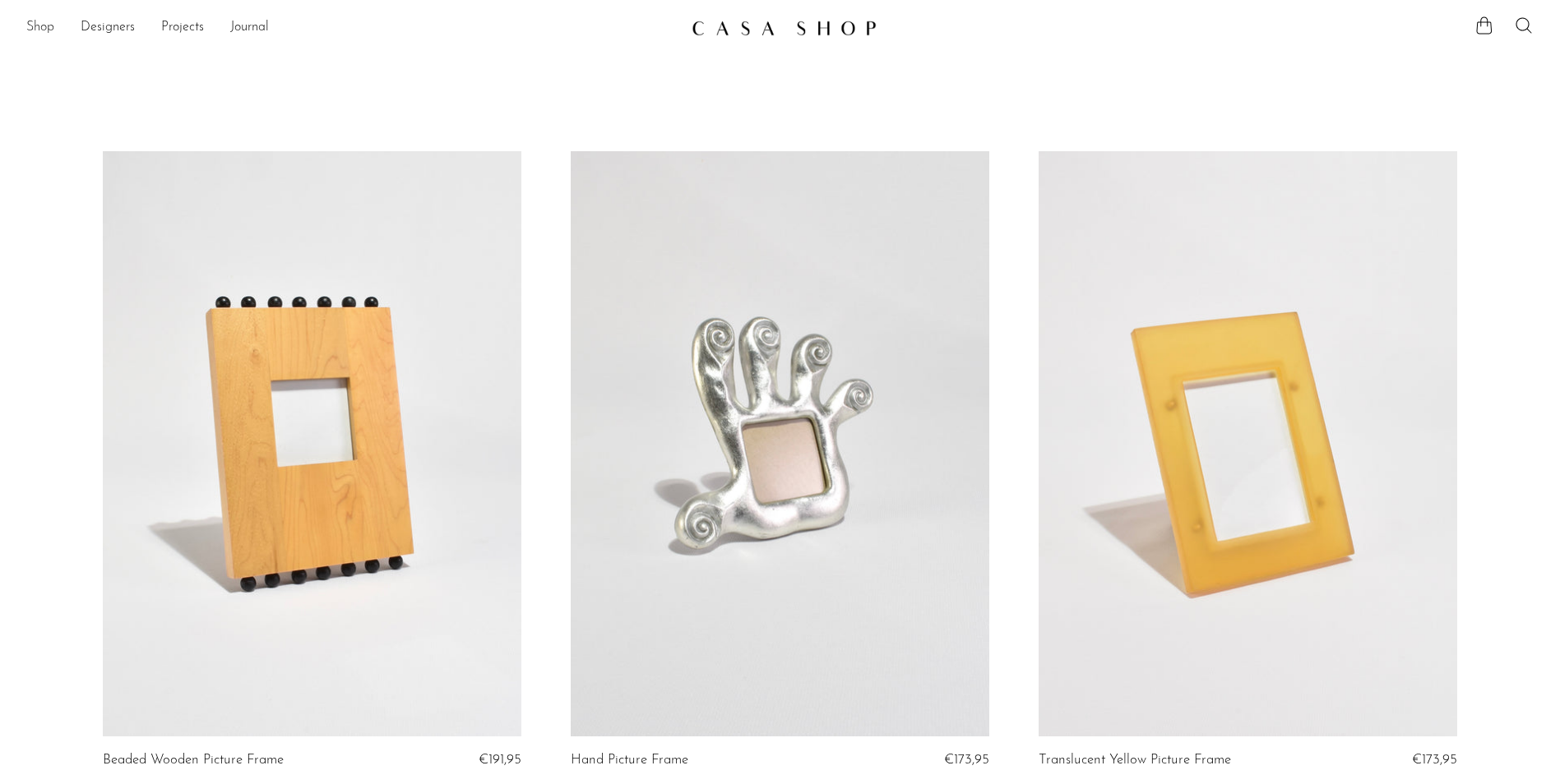
click at [54, 32] on link "Shop" at bounding box center [39, 28] width 28 height 21
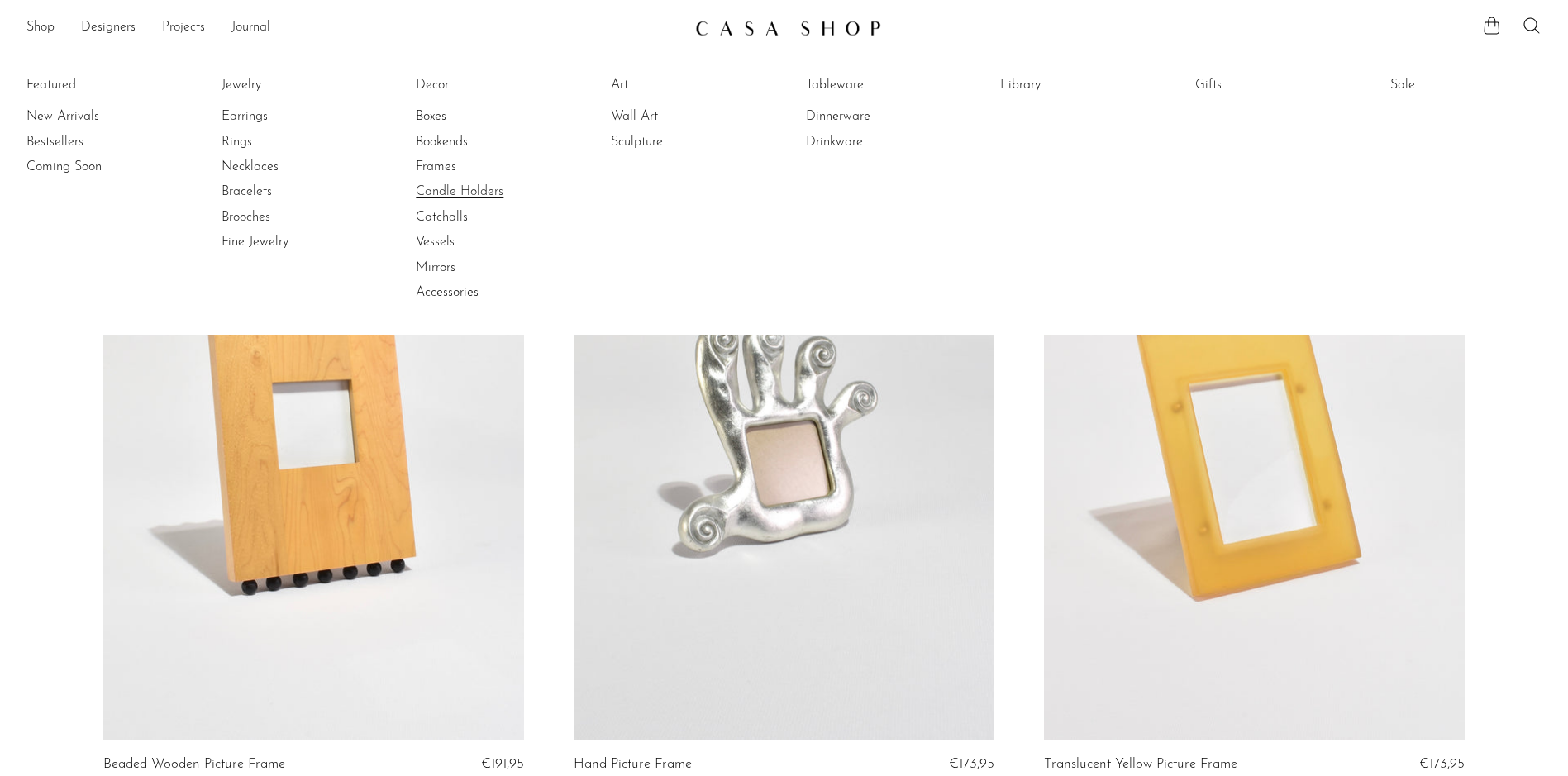
click at [452, 191] on link "Candle Holders" at bounding box center [478, 192] width 124 height 18
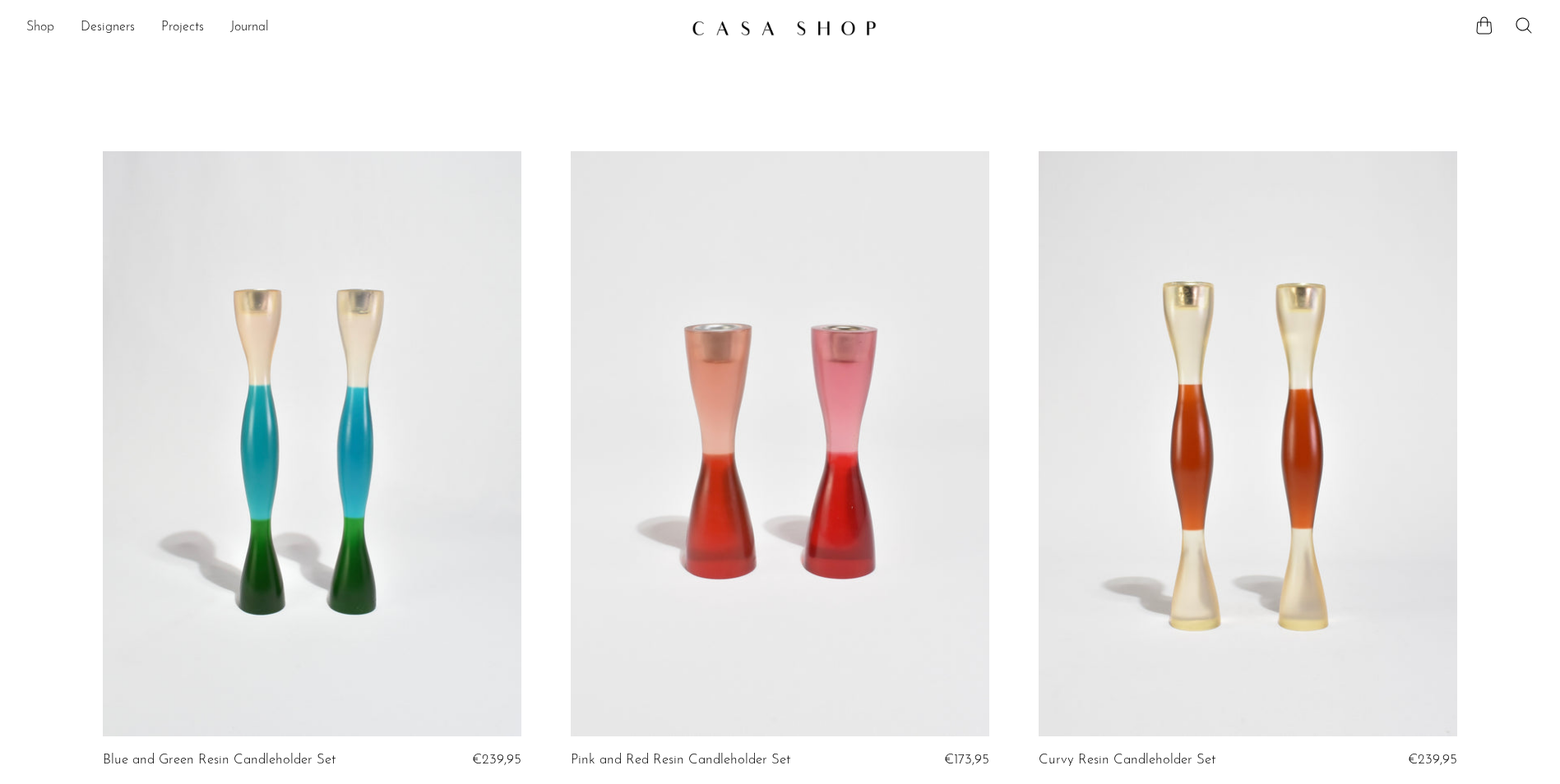
click at [54, 27] on link "Shop" at bounding box center [39, 28] width 28 height 21
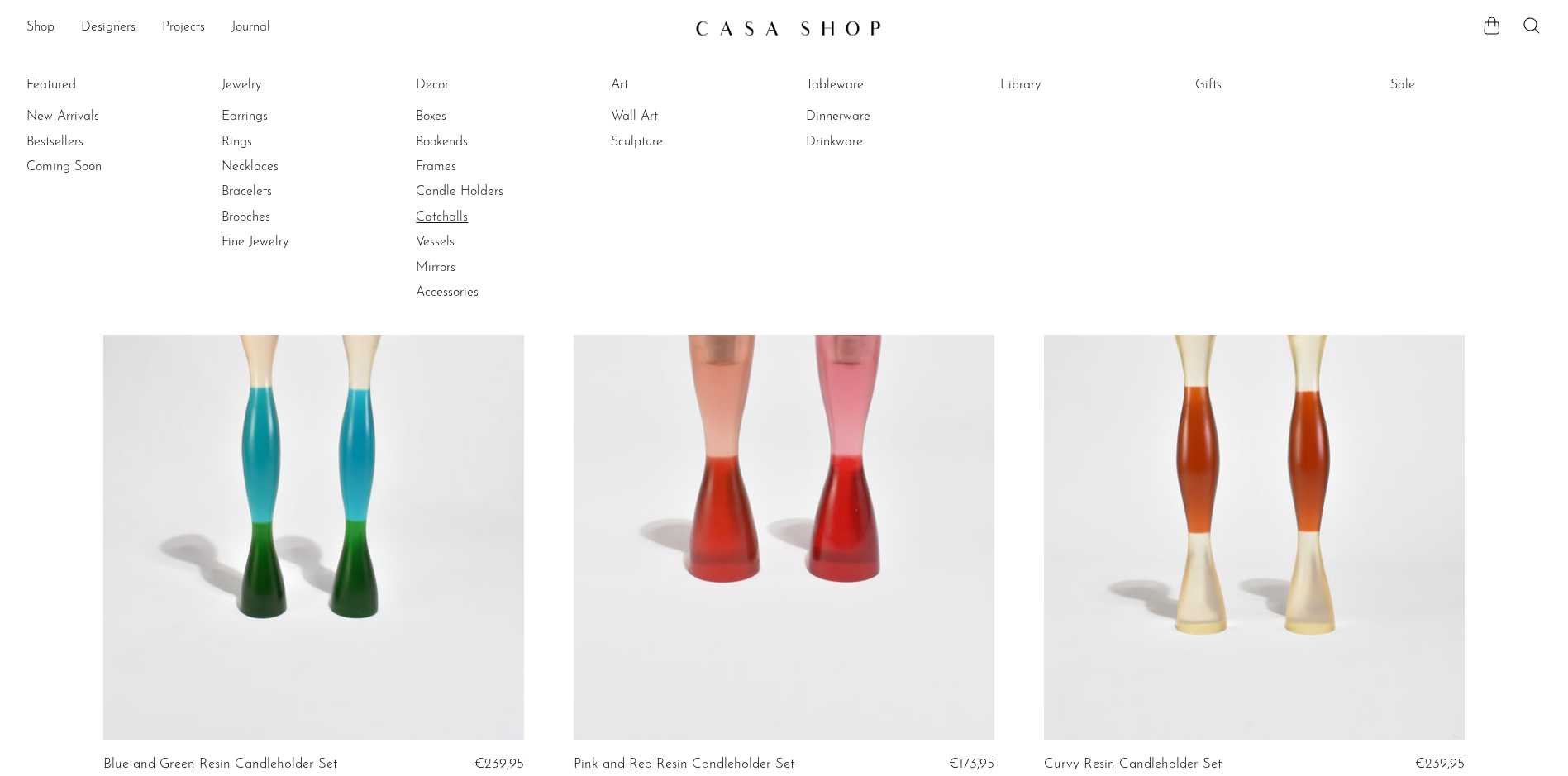
click at [422, 218] on link "Catchalls" at bounding box center [478, 217] width 124 height 18
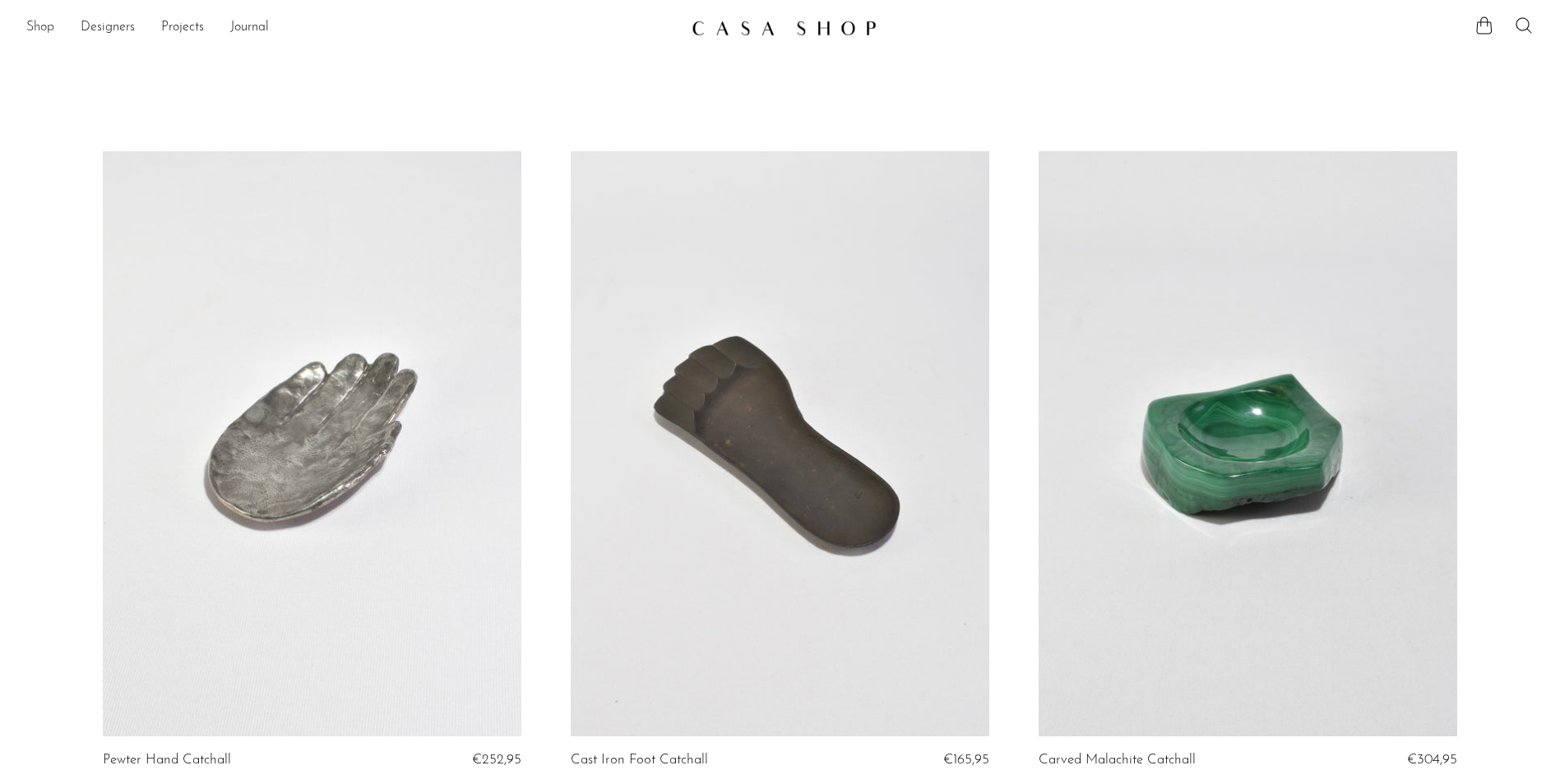
click at [42, 30] on link "Shop" at bounding box center [39, 28] width 28 height 21
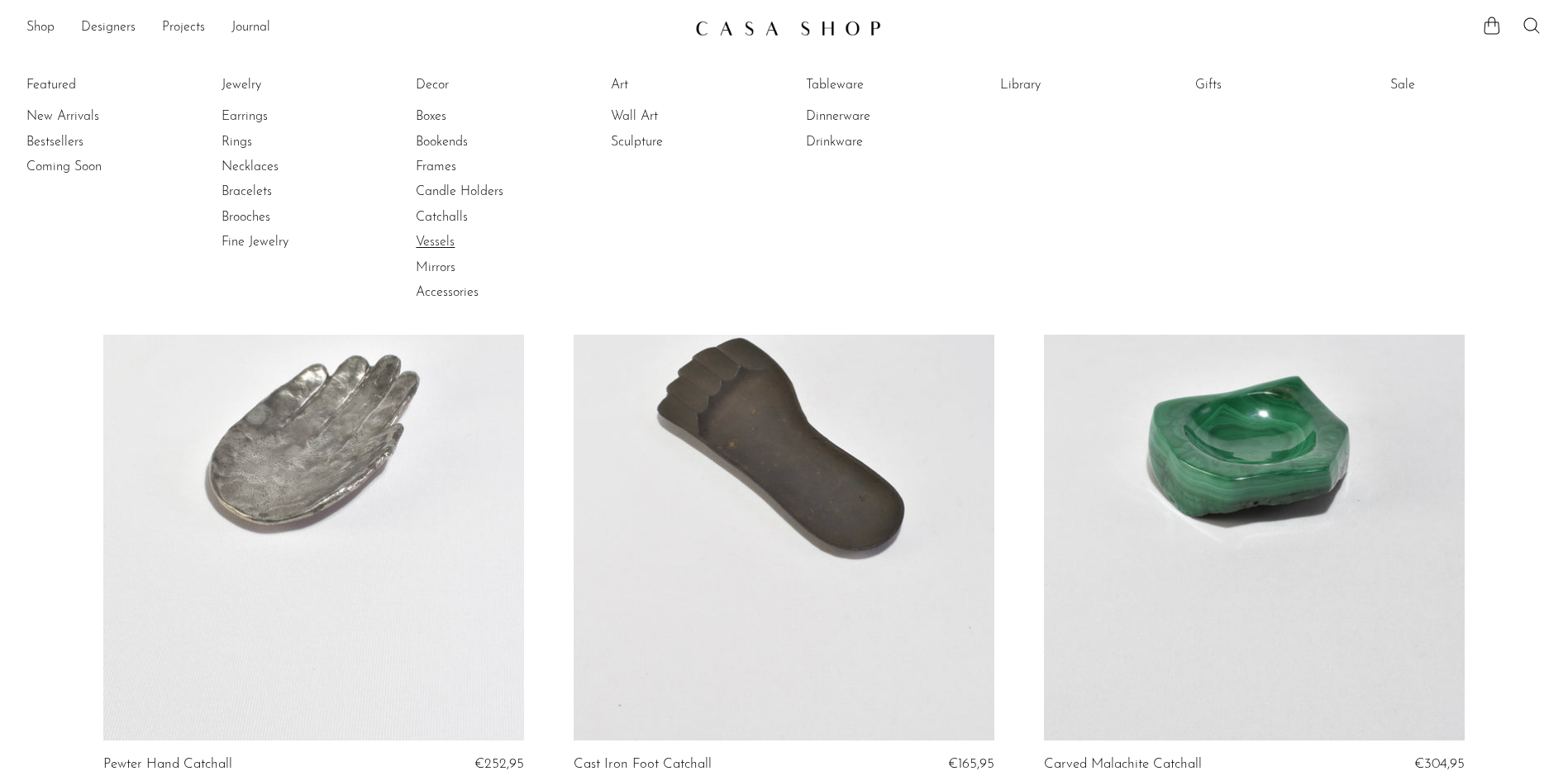
click at [441, 239] on link "Vessels" at bounding box center [478, 242] width 124 height 18
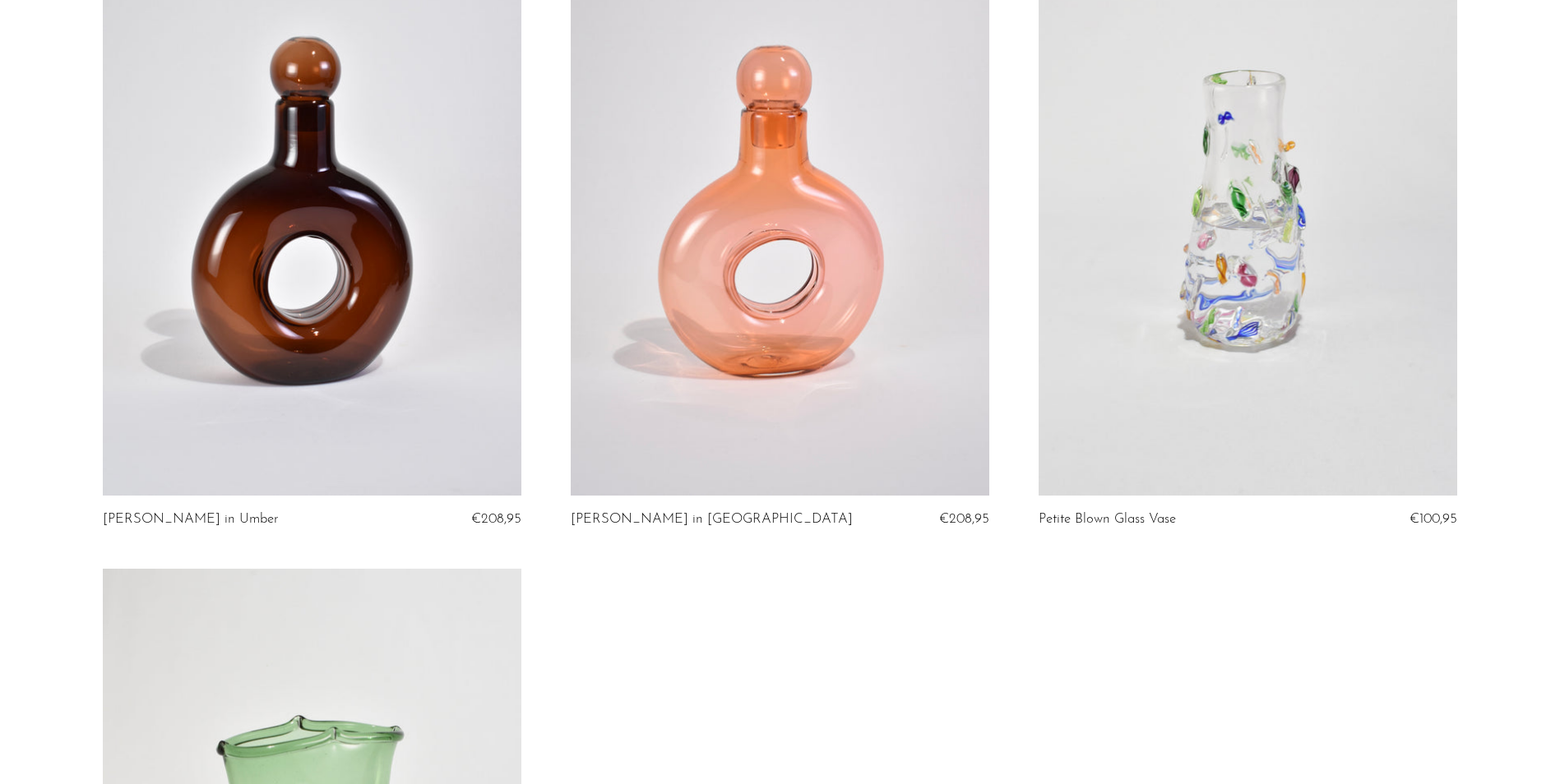
scroll to position [4850, 0]
click at [810, 250] on link at bounding box center [780, 204] width 419 height 586
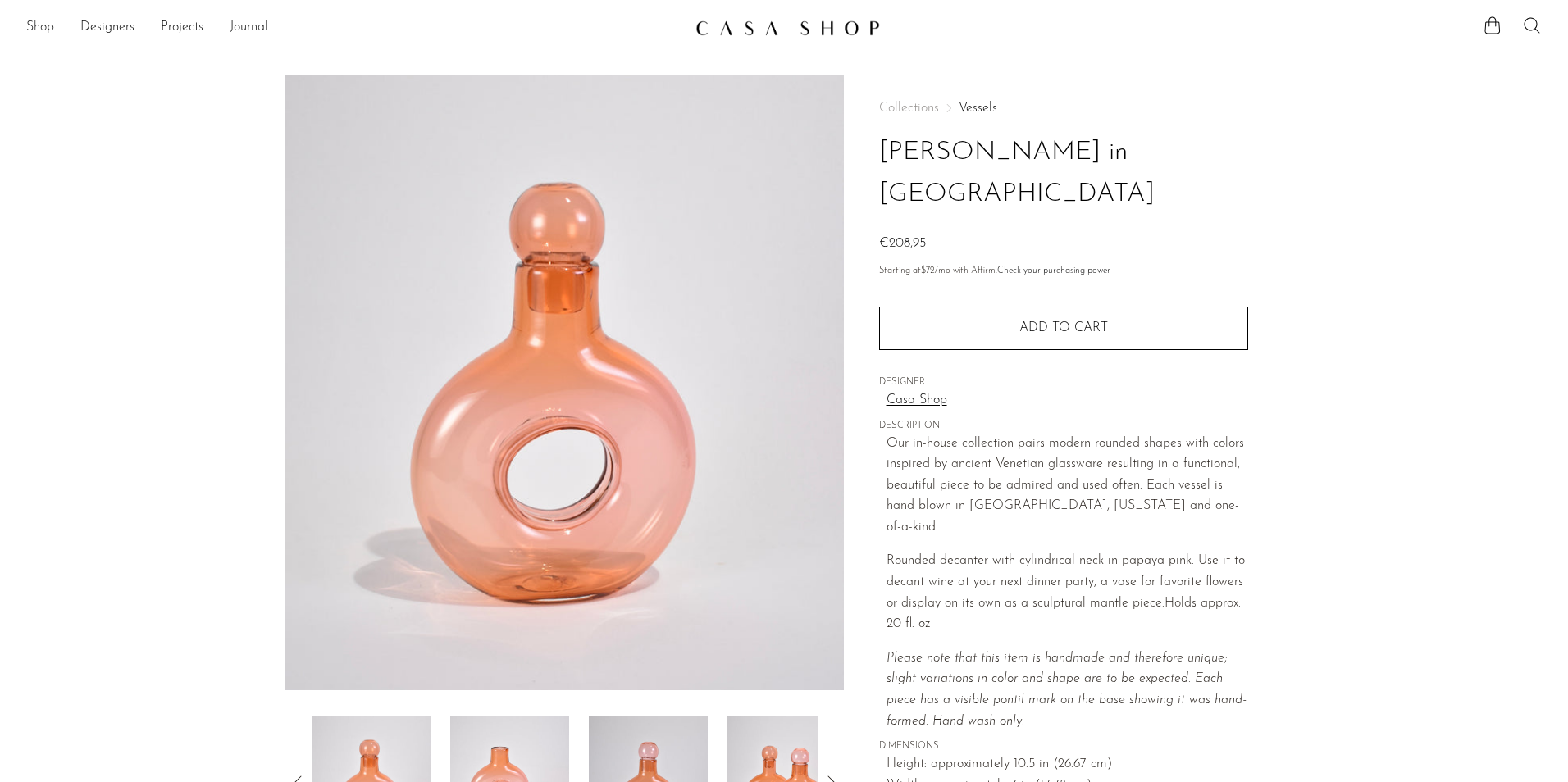
click at [35, 21] on link "Shop" at bounding box center [39, 28] width 28 height 21
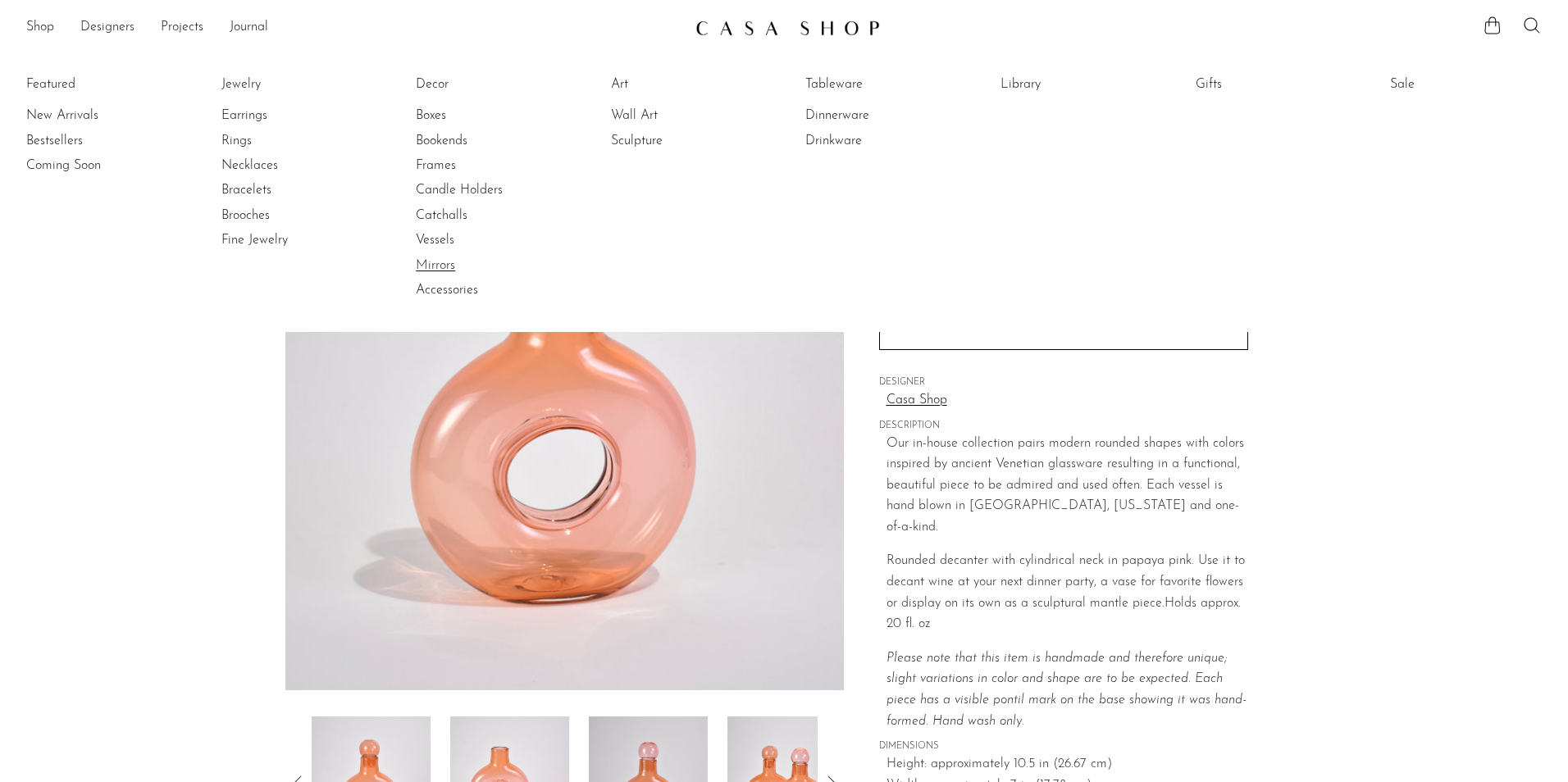
click at [454, 268] on link "Mirrors" at bounding box center [478, 265] width 123 height 18
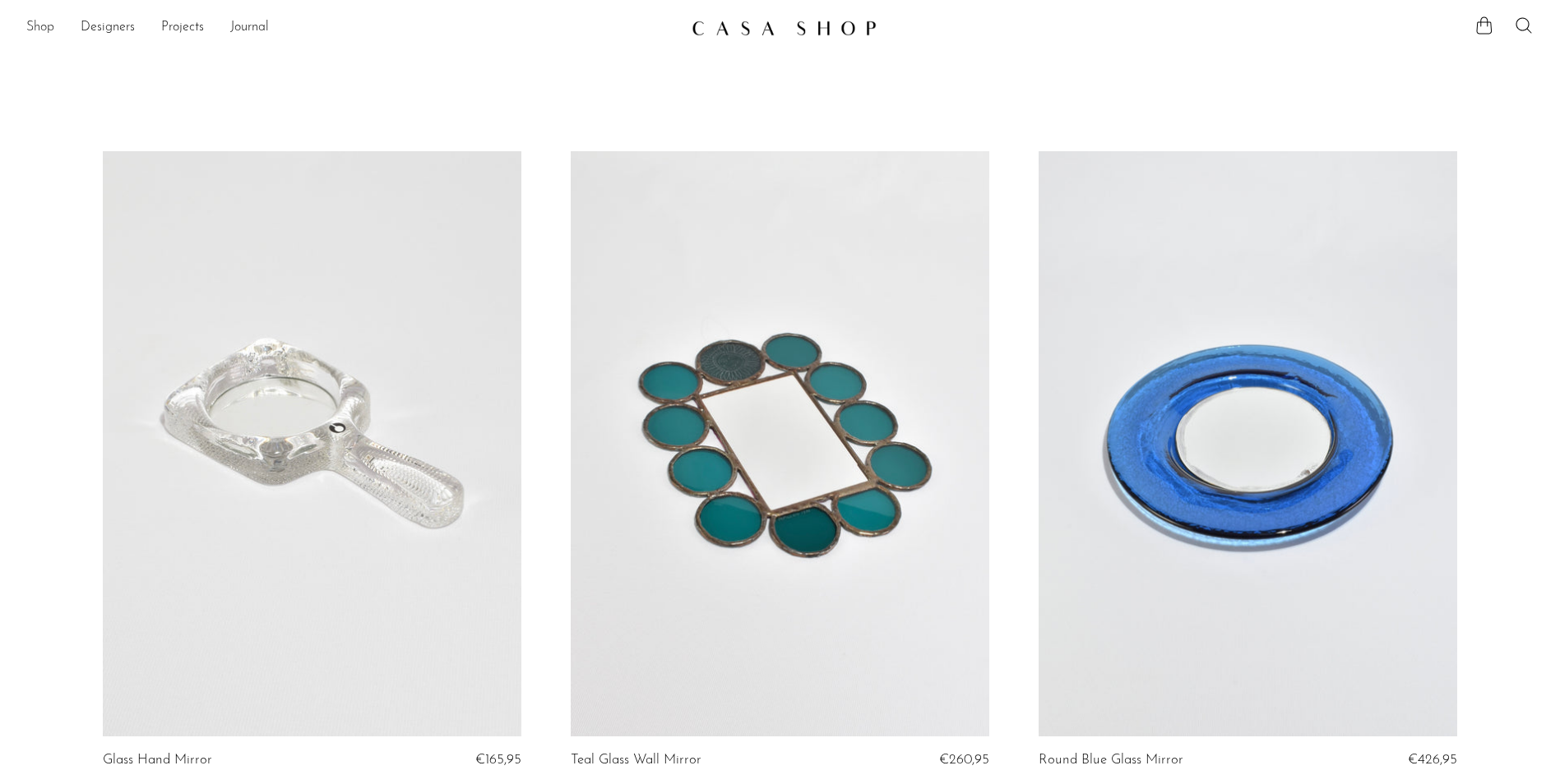
click at [30, 21] on link "Shop" at bounding box center [39, 28] width 28 height 21
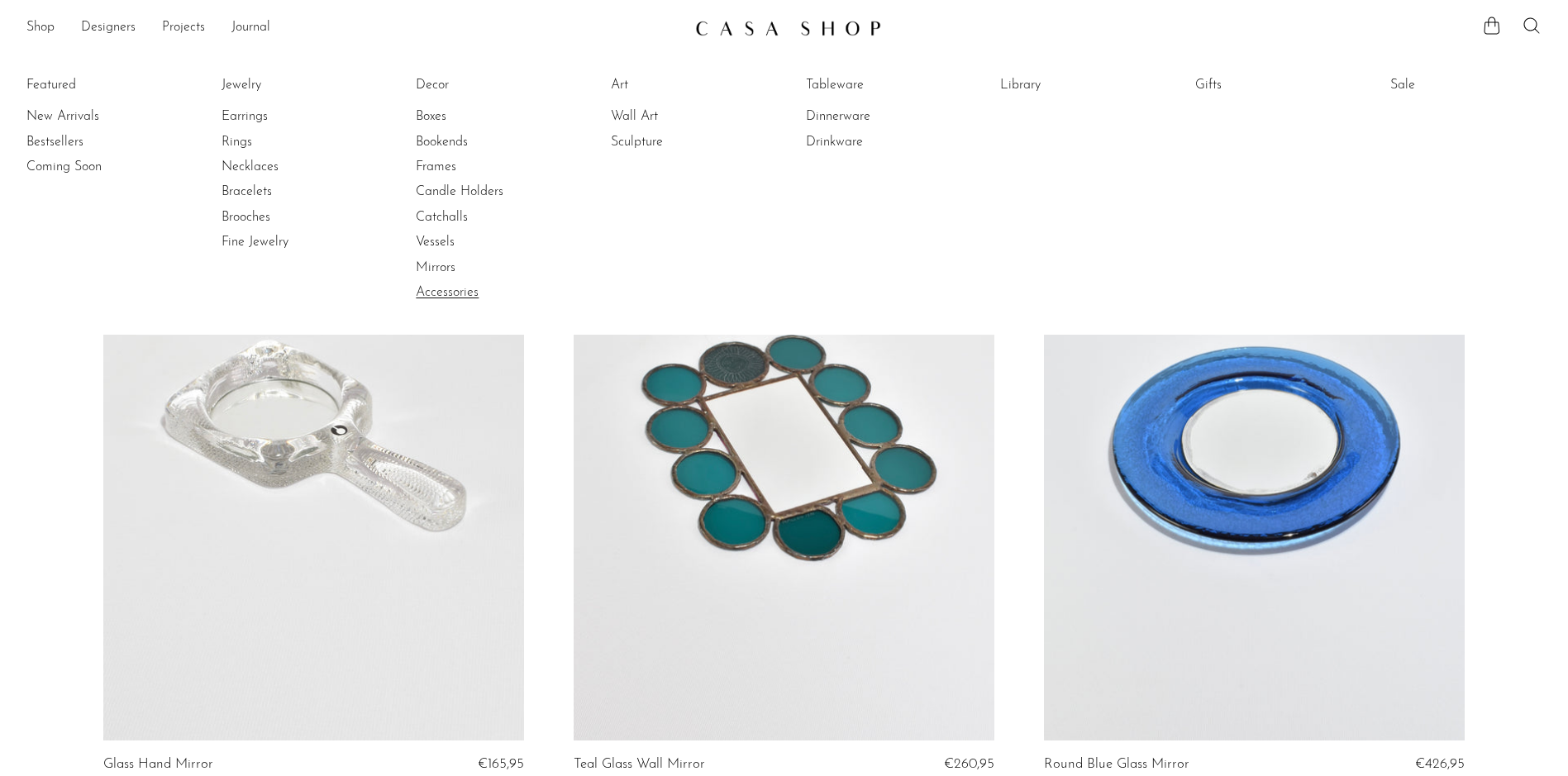
click at [441, 289] on link "Accessories" at bounding box center [478, 293] width 124 height 18
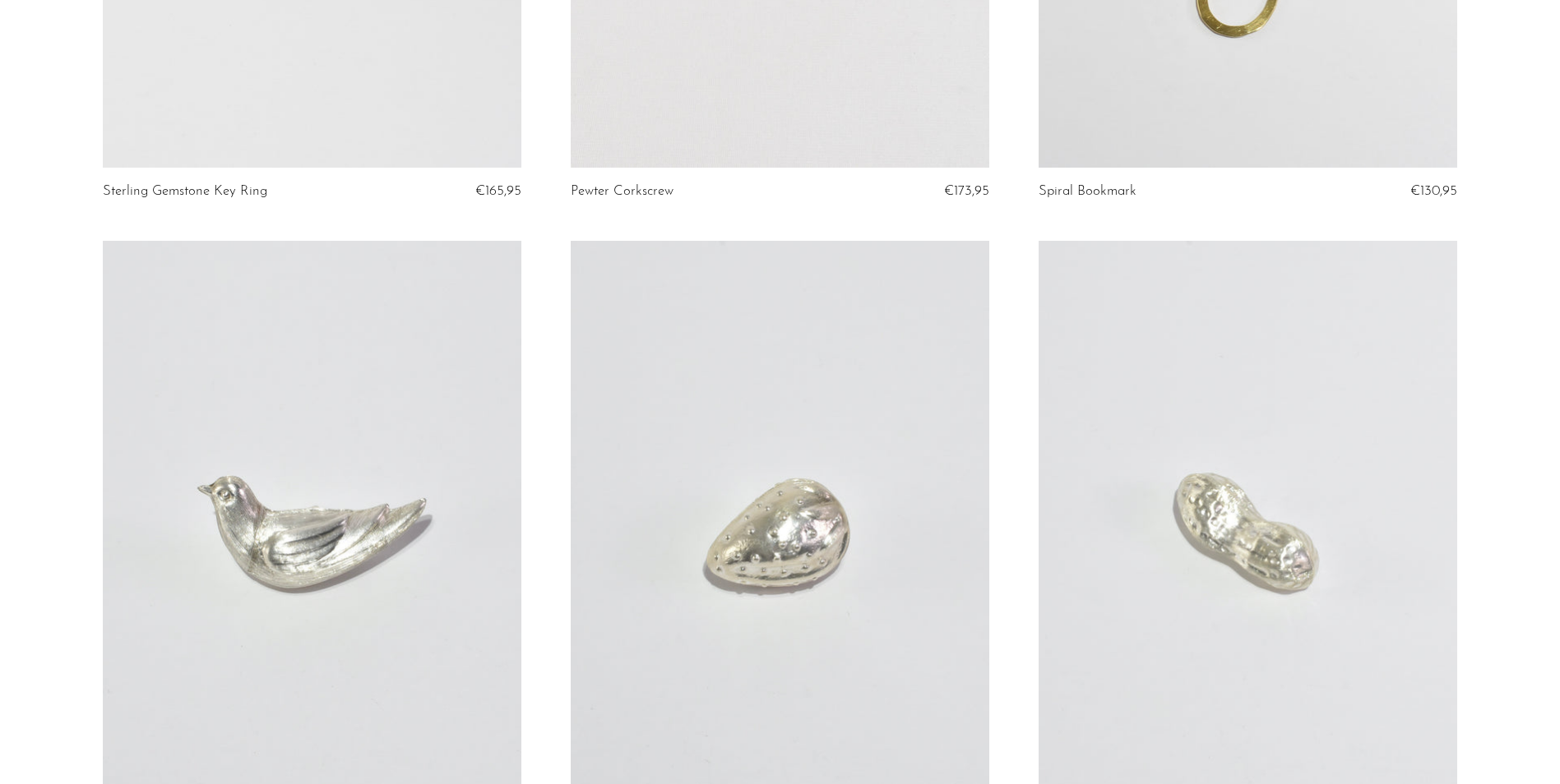
scroll to position [5548, 0]
